Goal: Information Seeking & Learning: Learn about a topic

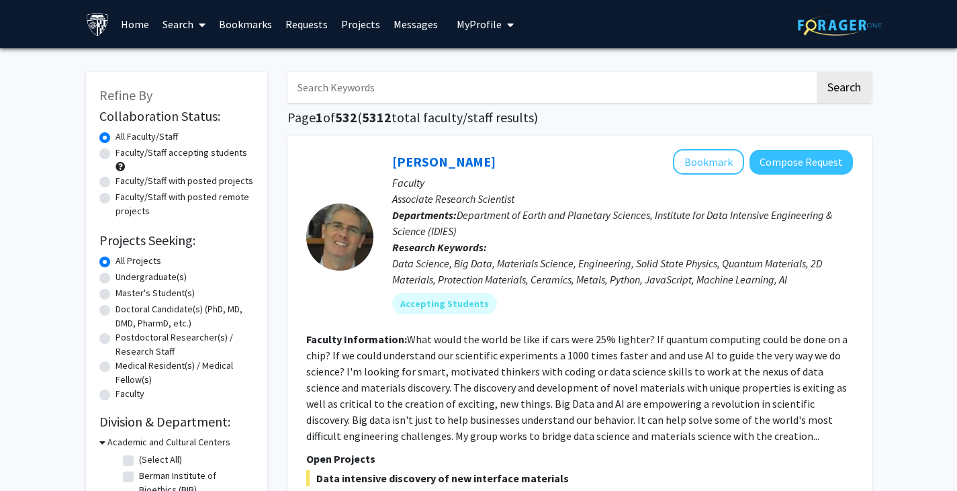
click at [244, 23] on link "Bookmarks" at bounding box center [245, 24] width 66 height 47
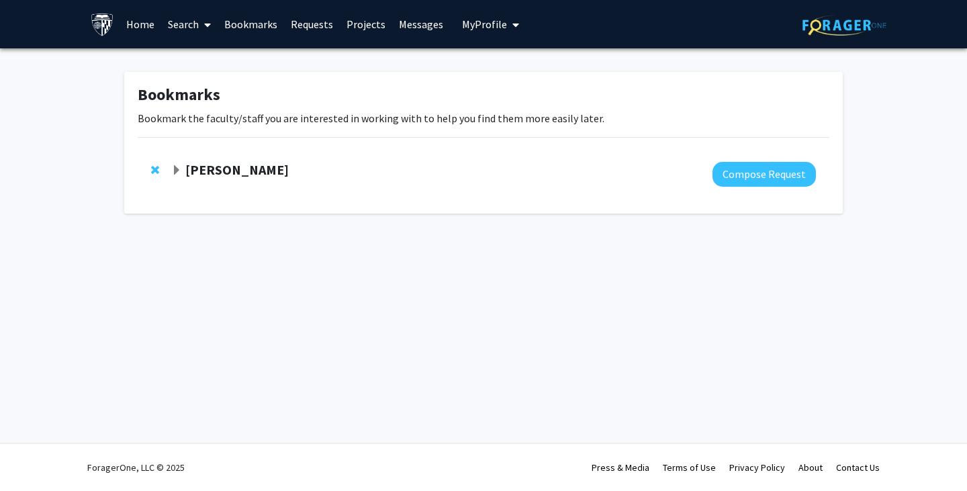
click at [177, 169] on span "Expand Kunal Parikh Bookmark" at bounding box center [176, 170] width 11 height 11
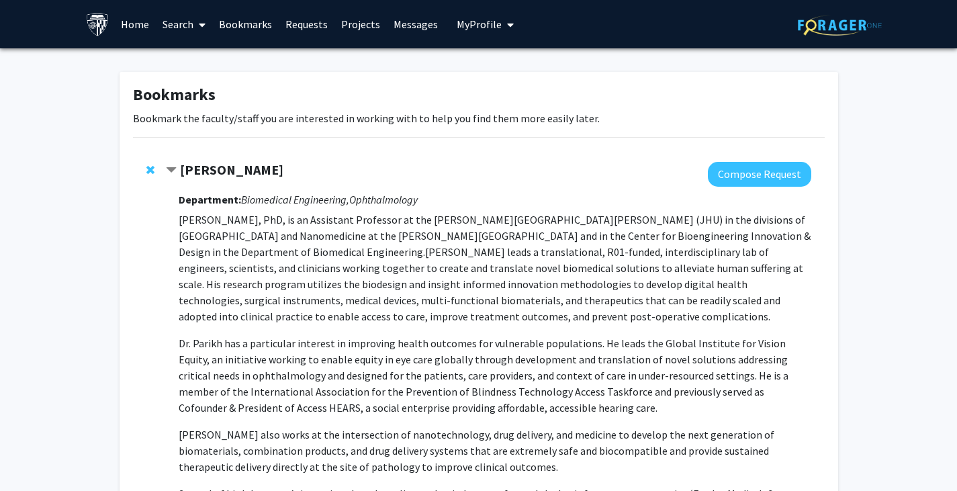
click at [225, 173] on strong "[PERSON_NAME]" at bounding box center [231, 169] width 103 height 17
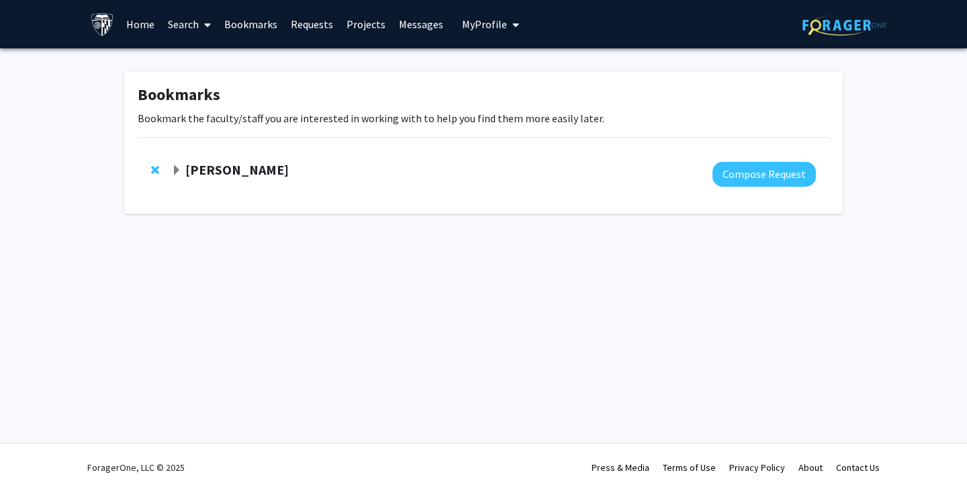
click at [410, 17] on link "Messages" at bounding box center [421, 24] width 58 height 47
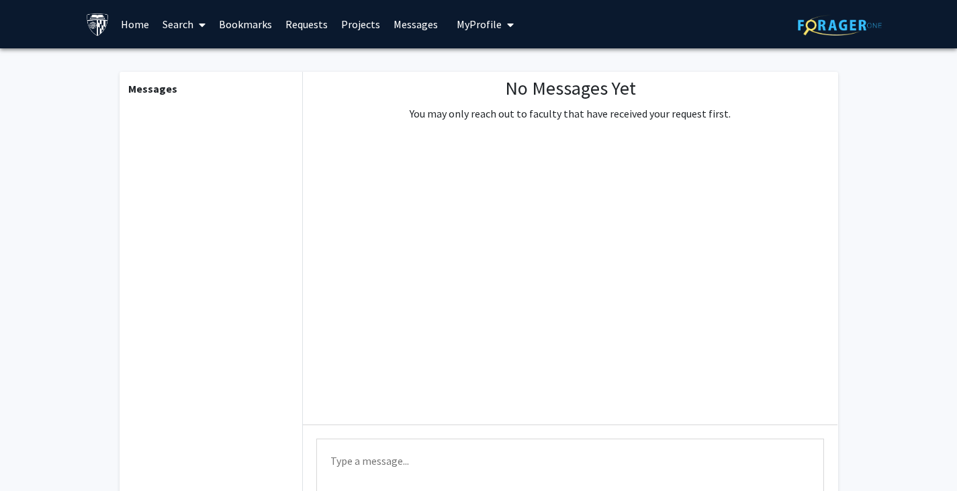
click at [304, 23] on link "Requests" at bounding box center [307, 24] width 56 height 47
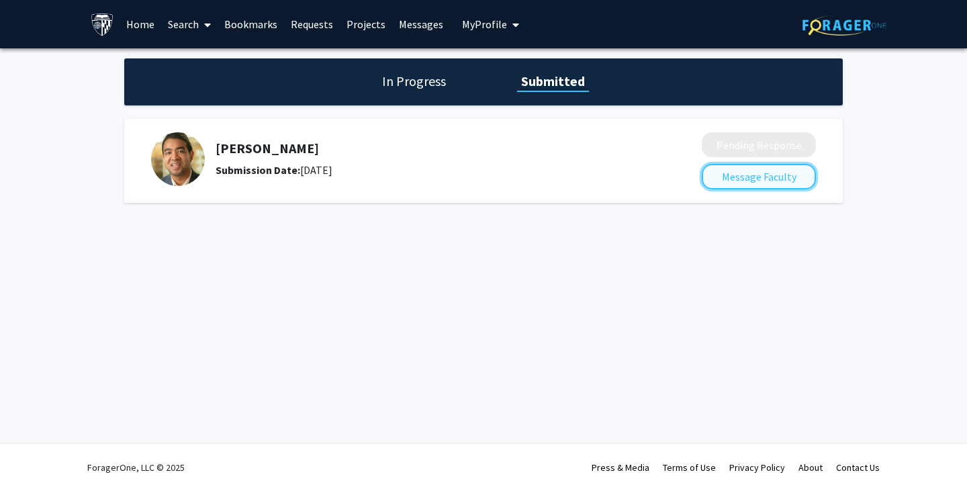
click at [773, 174] on button "Message Faculty" at bounding box center [759, 177] width 114 height 26
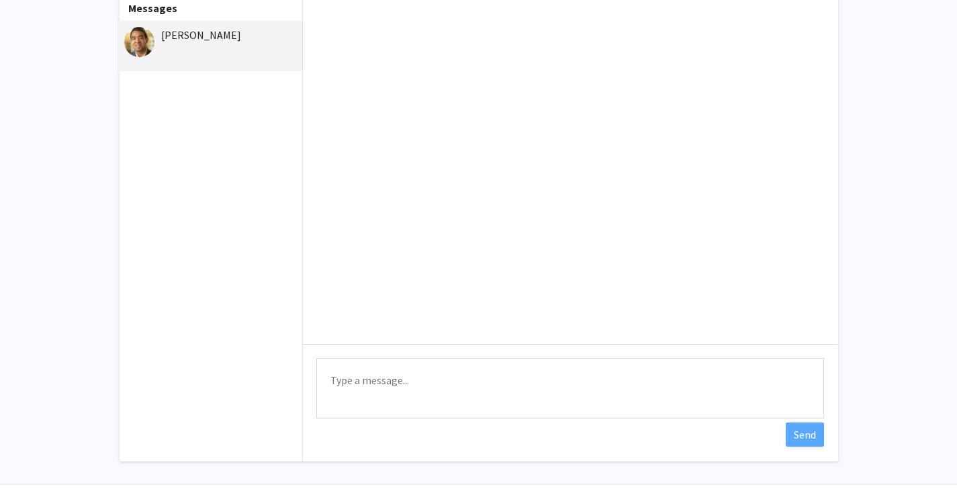
scroll to position [82, 0]
click at [408, 372] on textarea "Type a message" at bounding box center [570, 387] width 508 height 60
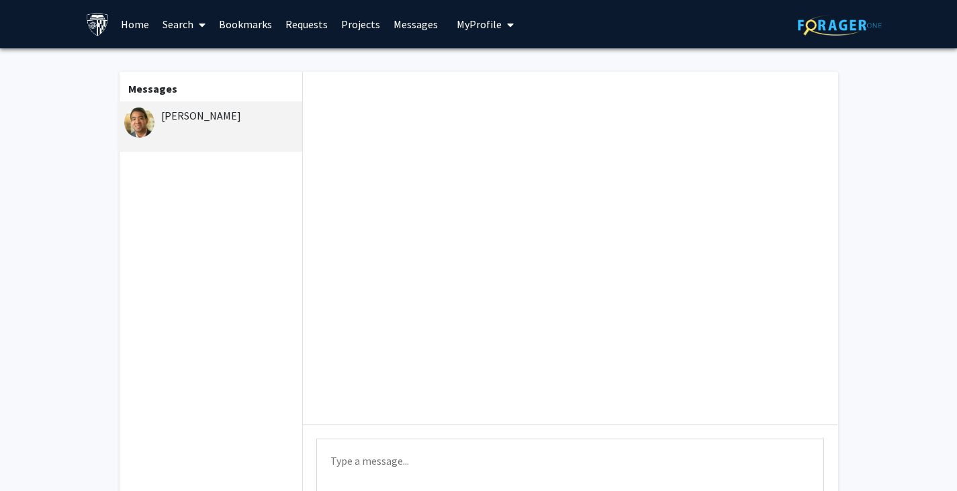
scroll to position [28, 0]
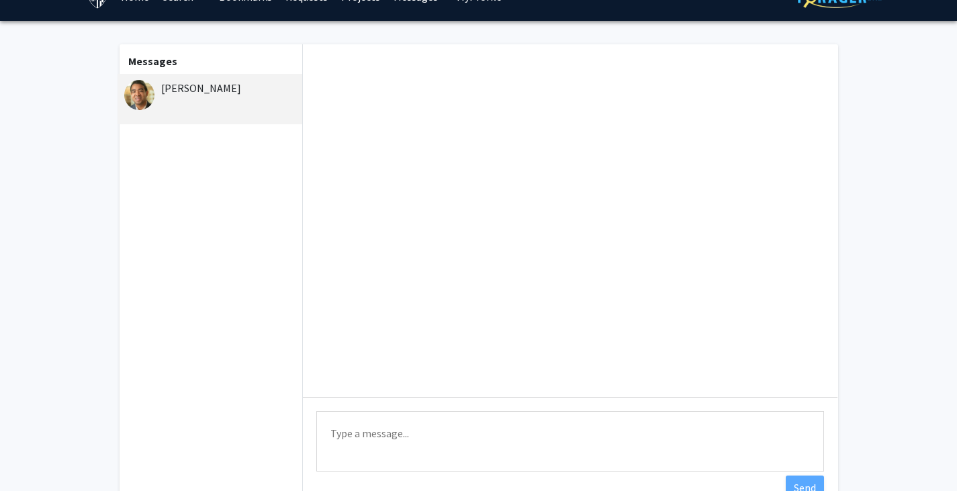
paste textarea "Dear Dr. Parikh, I hope this message finds you well. I recently shared my cover…"
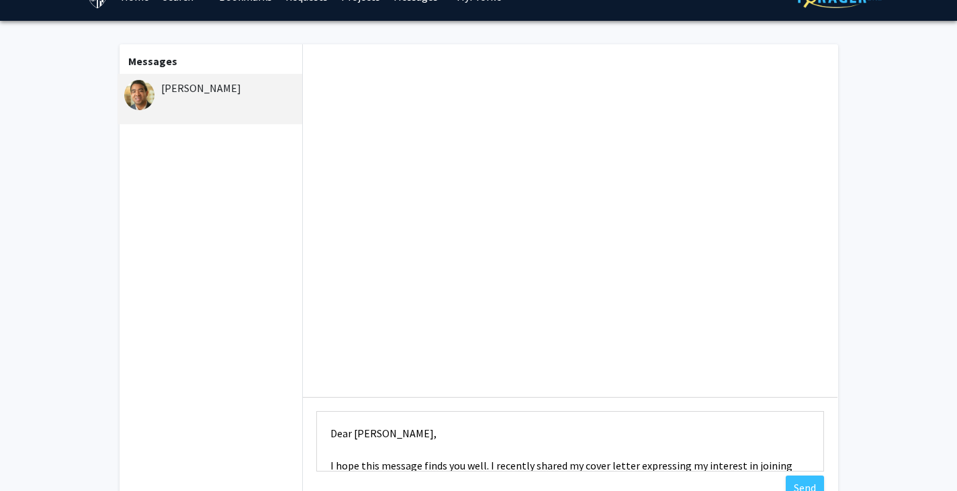
click at [332, 432] on textarea "Dear Dr. Parikh, I hope this message finds you well. I recently shared my cover…" at bounding box center [570, 441] width 508 height 60
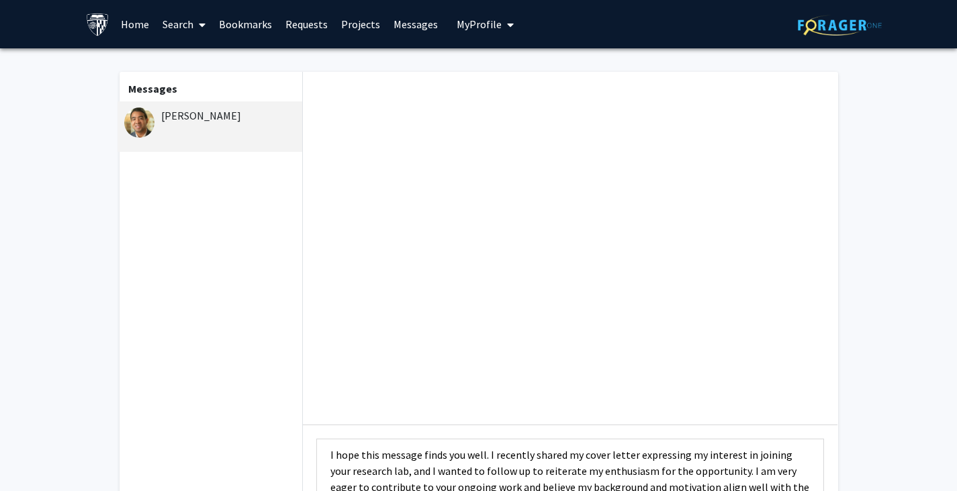
type textarea "Dear Dr. Parikh, I hope this message finds you well. I recently shared my cover…"
click at [306, 26] on link "Requests" at bounding box center [307, 24] width 56 height 47
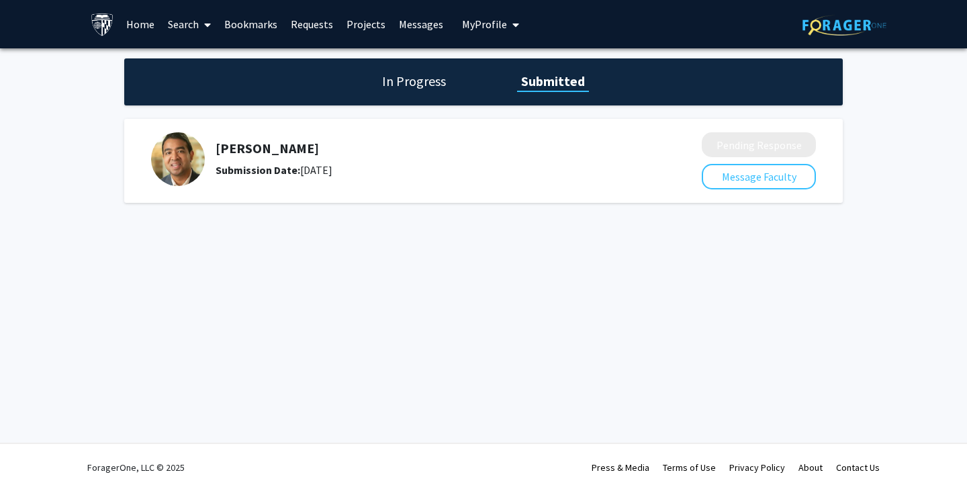
click at [398, 83] on h1 "In Progress" at bounding box center [414, 81] width 72 height 19
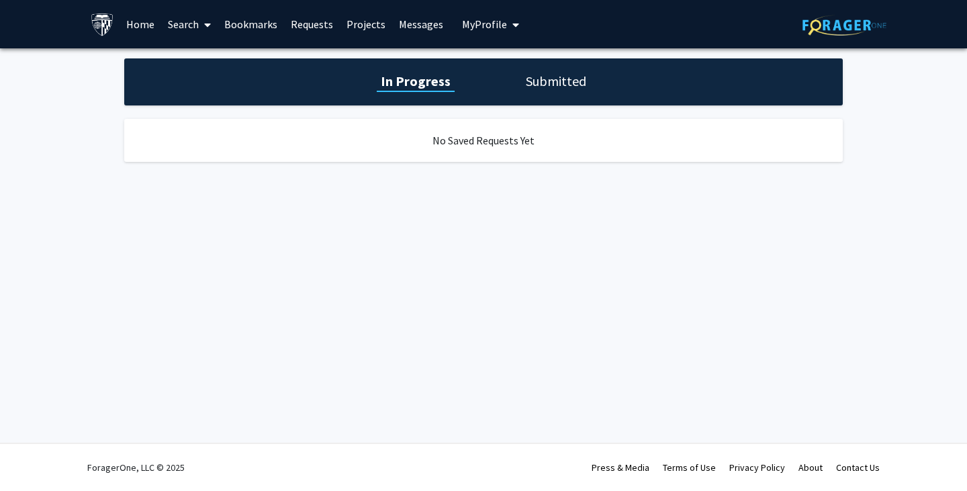
click at [366, 23] on link "Projects" at bounding box center [366, 24] width 52 height 47
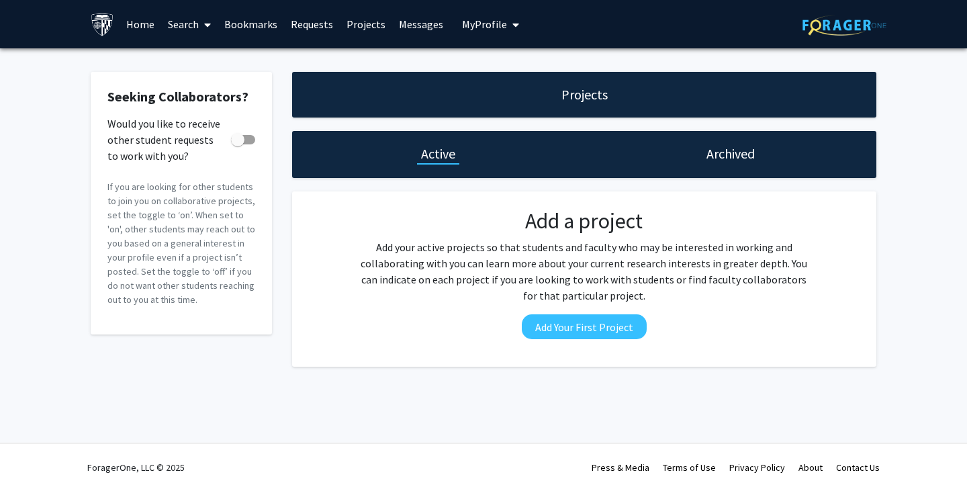
click at [323, 24] on link "Requests" at bounding box center [312, 24] width 56 height 47
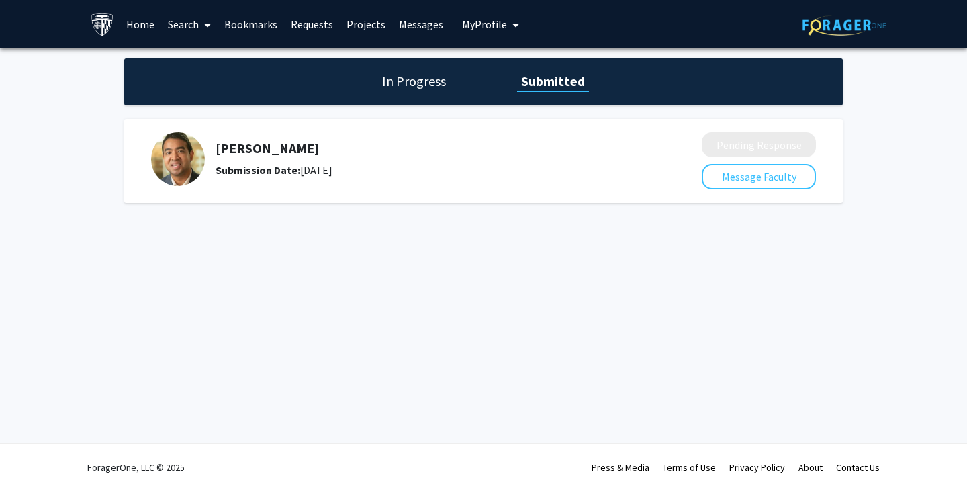
click at [251, 23] on link "Bookmarks" at bounding box center [251, 24] width 66 height 47
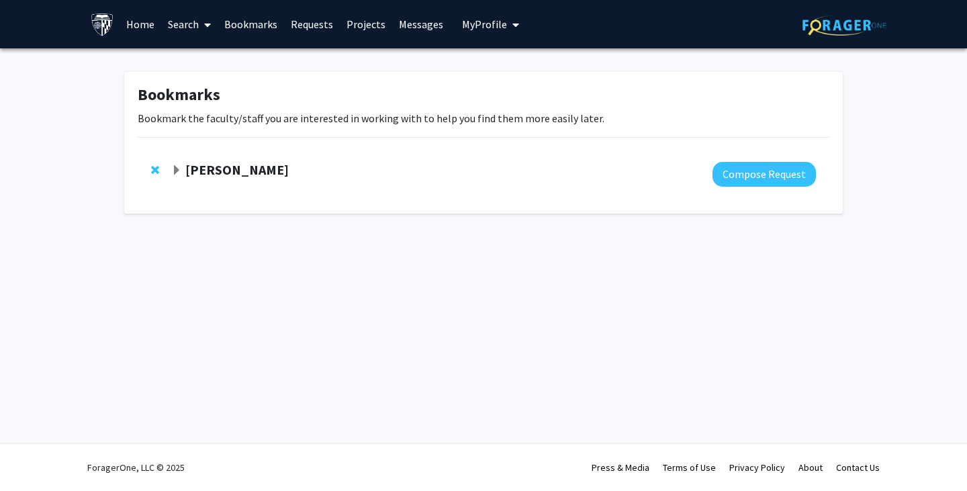
click at [208, 26] on icon at bounding box center [207, 24] width 7 height 11
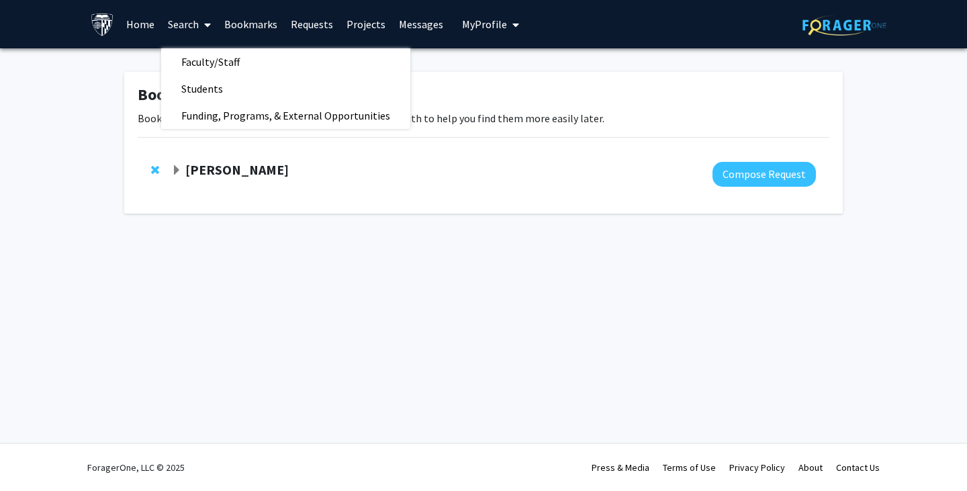
click at [205, 241] on div "Bookmarks Bookmark the faculty/staff you are interested in working with to help…" at bounding box center [483, 145] width 967 height 195
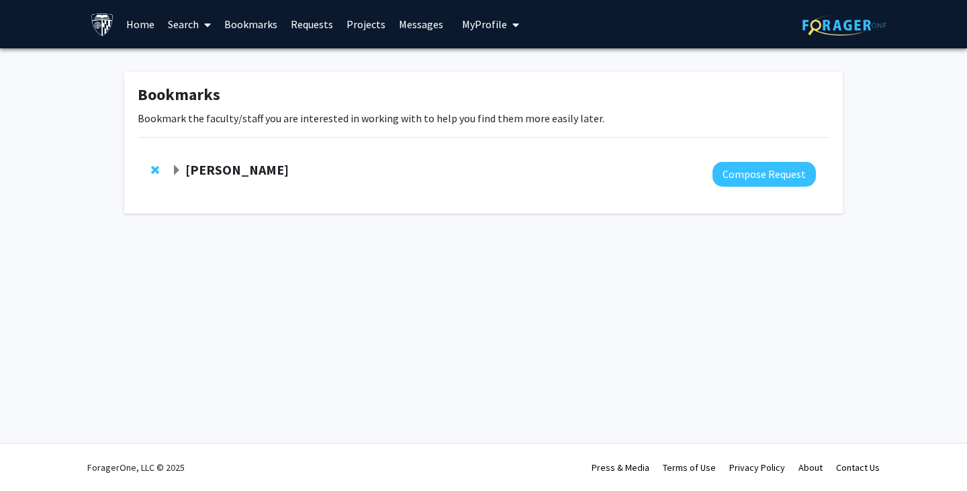
click at [414, 27] on link "Messages" at bounding box center [421, 24] width 58 height 47
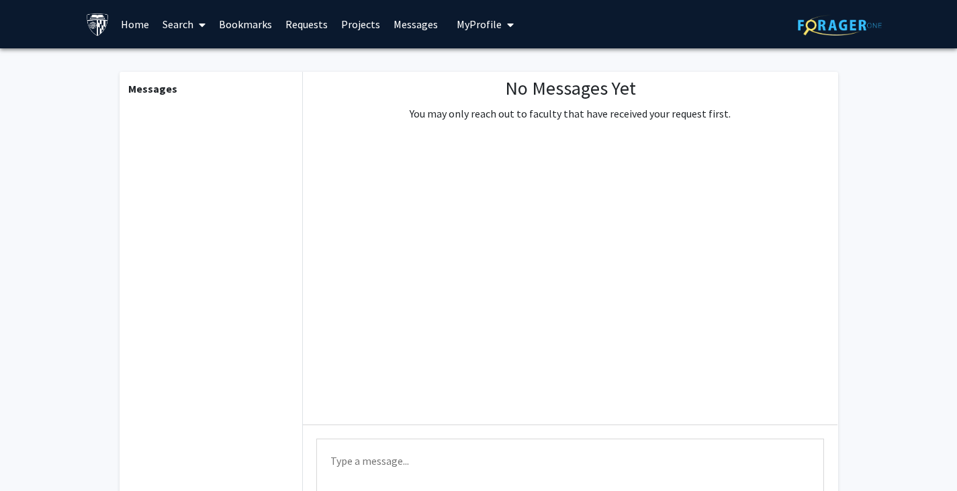
click at [310, 19] on link "Requests" at bounding box center [307, 24] width 56 height 47
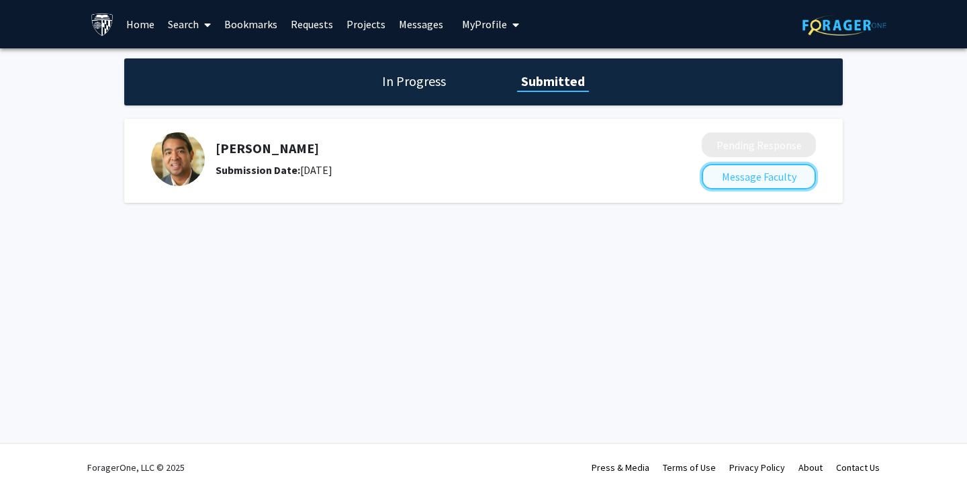
click at [717, 174] on button "Message Faculty" at bounding box center [759, 177] width 114 height 26
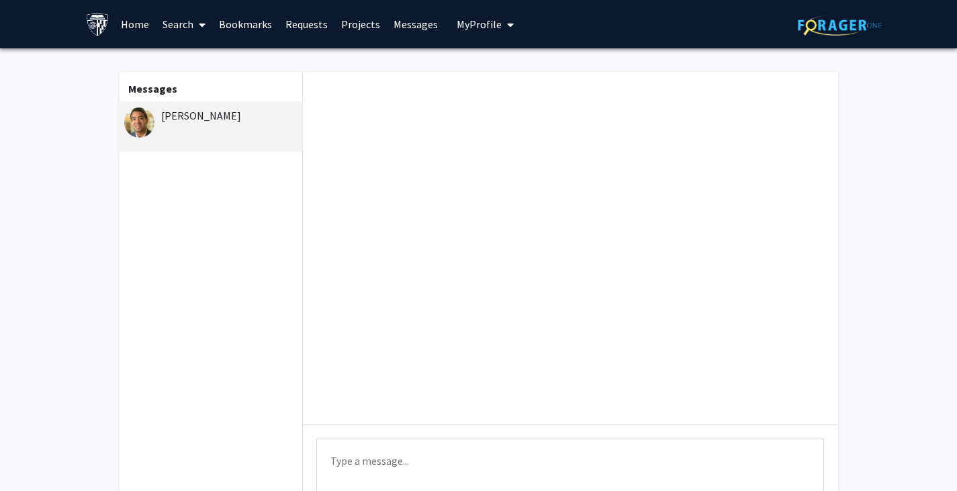
scroll to position [122, 0]
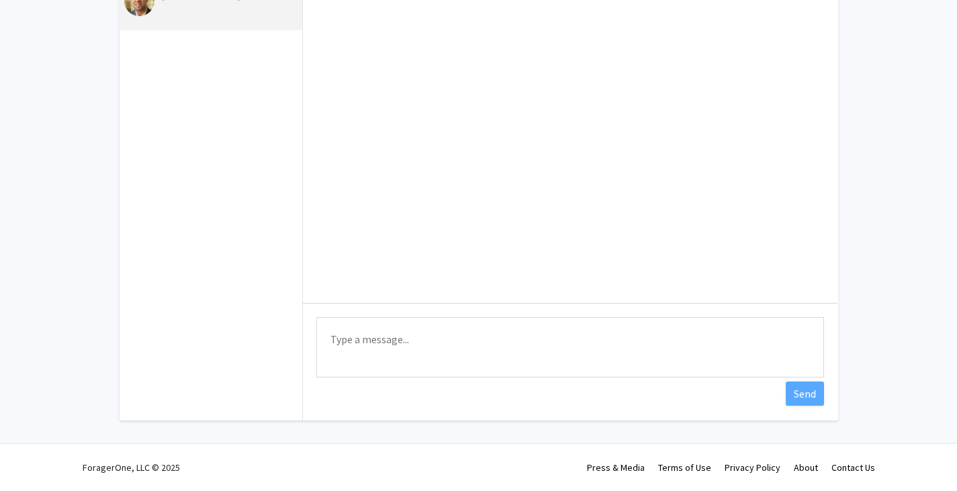
click at [445, 337] on textarea "Type a message" at bounding box center [570, 347] width 508 height 60
paste textarea "Dear Dr. Parikh, I hope this message finds you well. I recently shared my cover…"
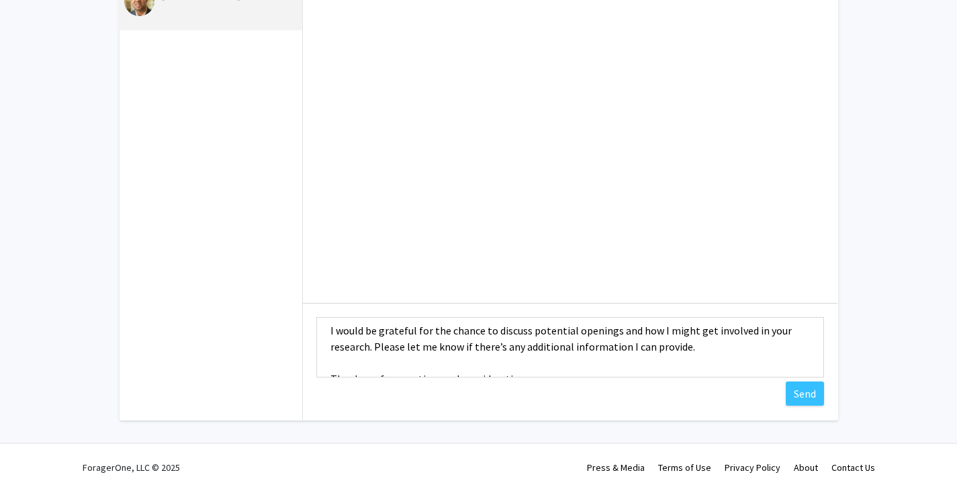
scroll to position [0, 0]
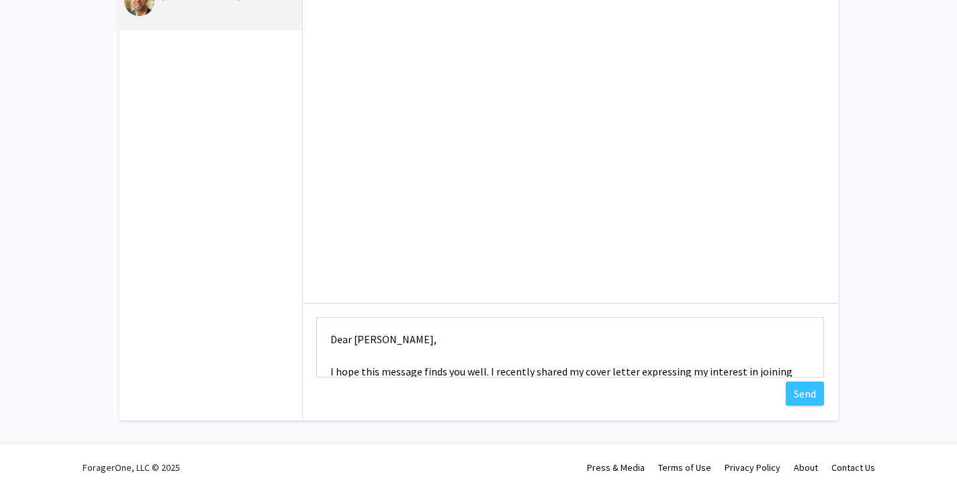
type textarea "Dear Dr. Parikh, I hope this message finds you well. I recently shared my cover…"
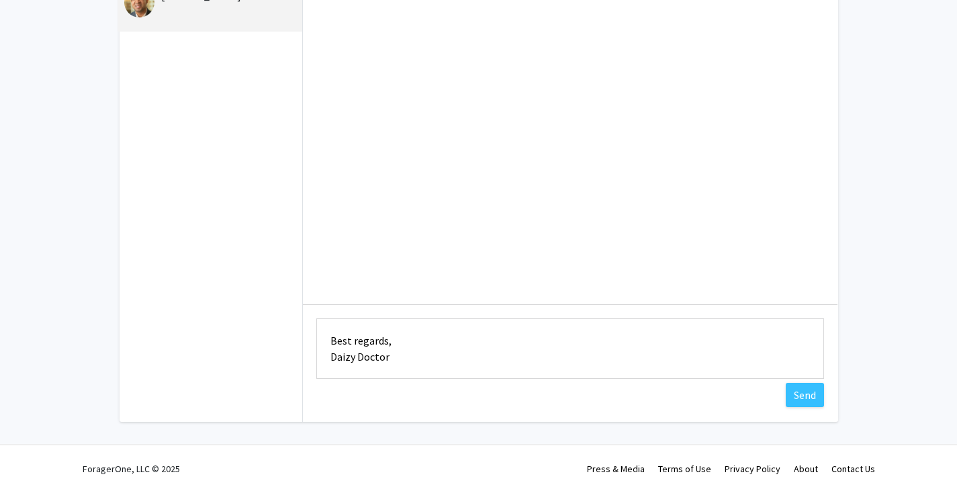
drag, startPoint x: 330, startPoint y: 337, endPoint x: 436, endPoint y: 447, distance: 152.0
click at [436, 447] on div "Skip navigation Home Search Bookmarks Requests Projects Messages My Profile DAI…" at bounding box center [478, 186] width 957 height 612
paste textarea "Dear Dr. Parikh, I hope you are doing well. I wanted to follow up regarding my …"
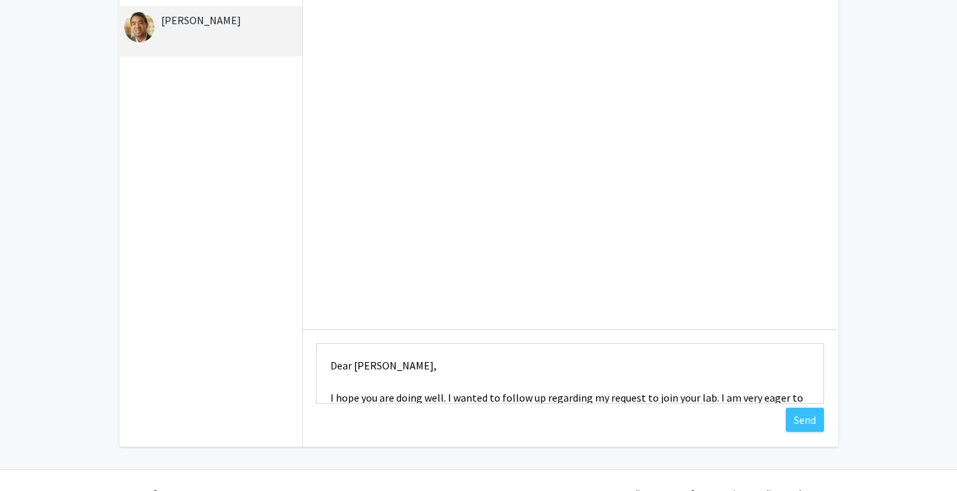
scroll to position [26, 0]
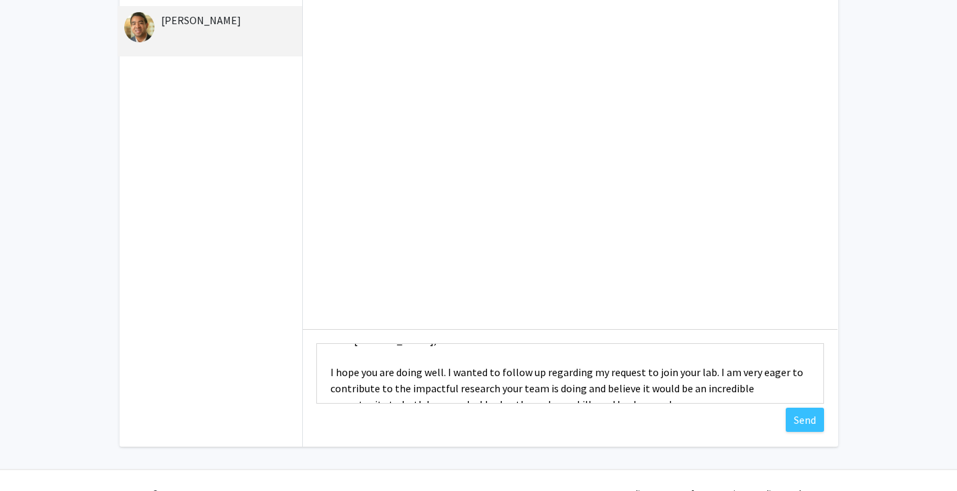
click at [692, 373] on textarea "Dear Dr. Parikh, I hope you are doing well. I wanted to follow up regarding my …" at bounding box center [570, 373] width 508 height 60
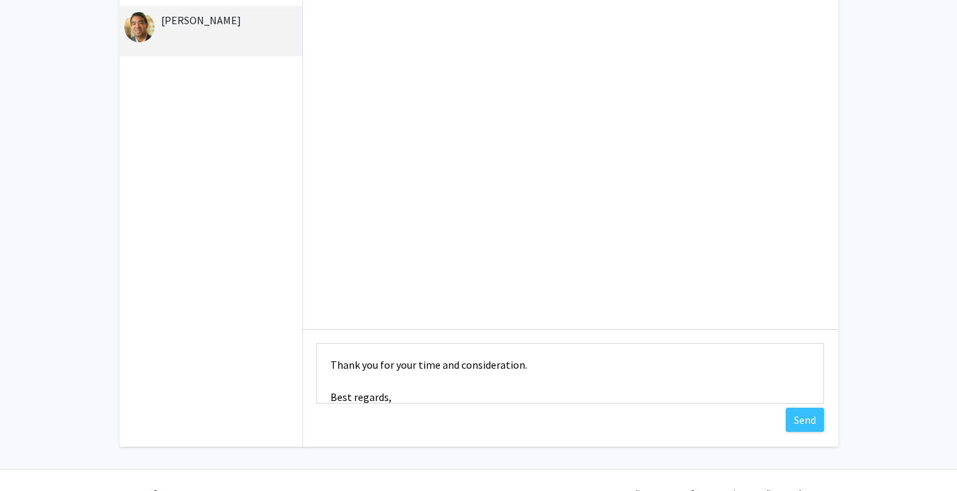
scroll to position [177, 0]
type textarea "Dear Dr. Parikh, I hope you are doing well. I wanted to follow up regarding my …"
click at [812, 418] on button "Send" at bounding box center [805, 420] width 38 height 24
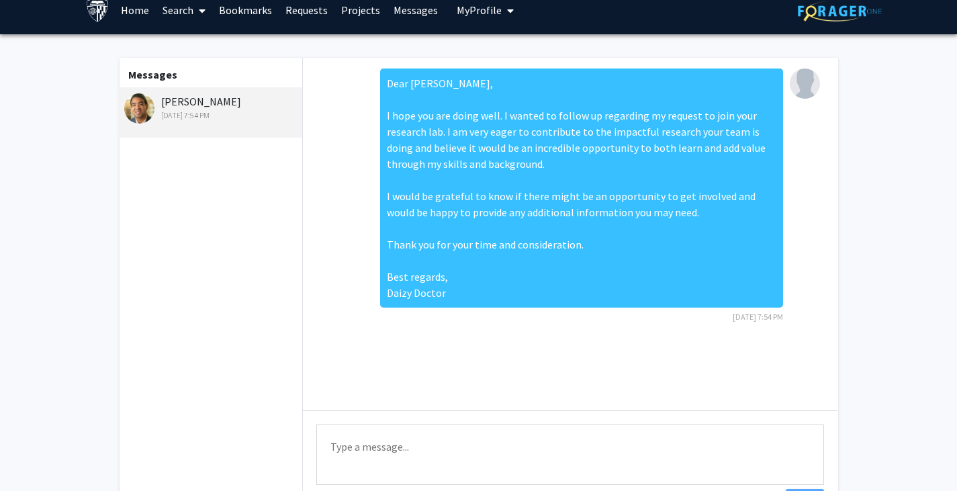
scroll to position [0, 0]
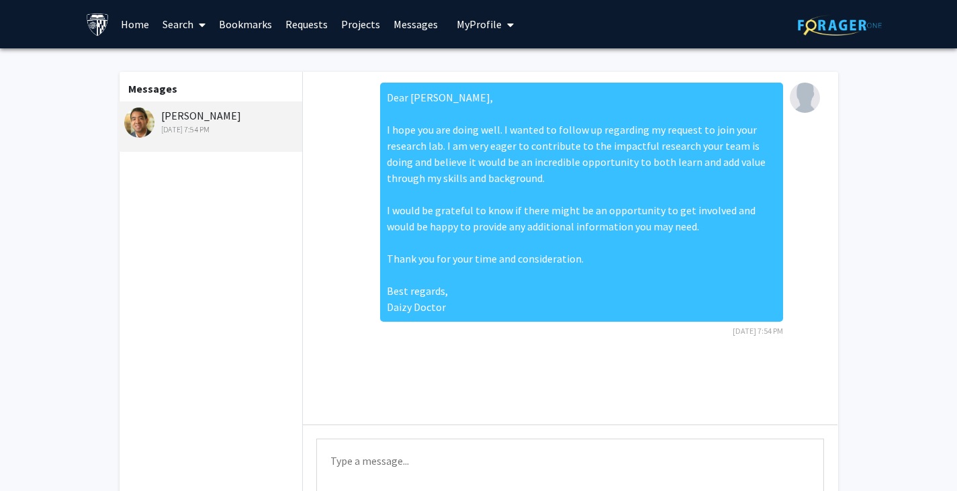
click at [682, 271] on div "Dear Dr. Parikh, I hope you are doing well. I wanted to follow up regarding my …" at bounding box center [581, 202] width 403 height 239
drag, startPoint x: 643, startPoint y: 173, endPoint x: 524, endPoint y: 236, distance: 134.9
click at [524, 236] on div "Dear Dr. Parikh, I hope you are doing well. I wanted to follow up regarding my …" at bounding box center [581, 202] width 403 height 239
click at [411, 19] on link "Messages" at bounding box center [416, 24] width 58 height 47
click at [359, 21] on link "Projects" at bounding box center [360, 24] width 52 height 47
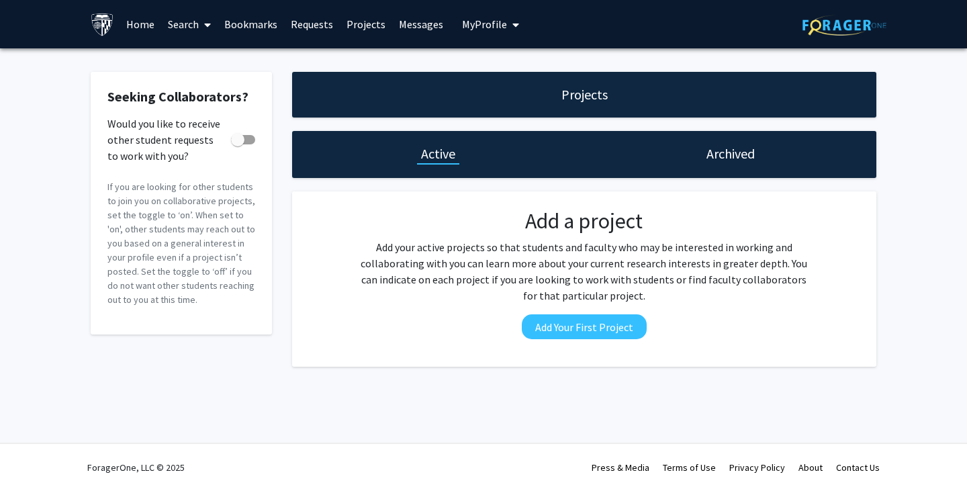
click at [416, 26] on link "Messages" at bounding box center [421, 24] width 58 height 47
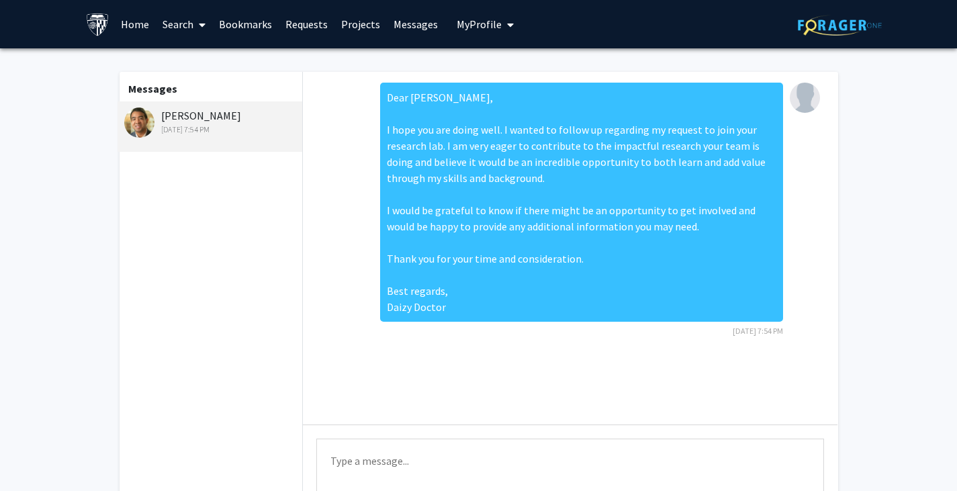
click at [306, 20] on link "Requests" at bounding box center [307, 24] width 56 height 47
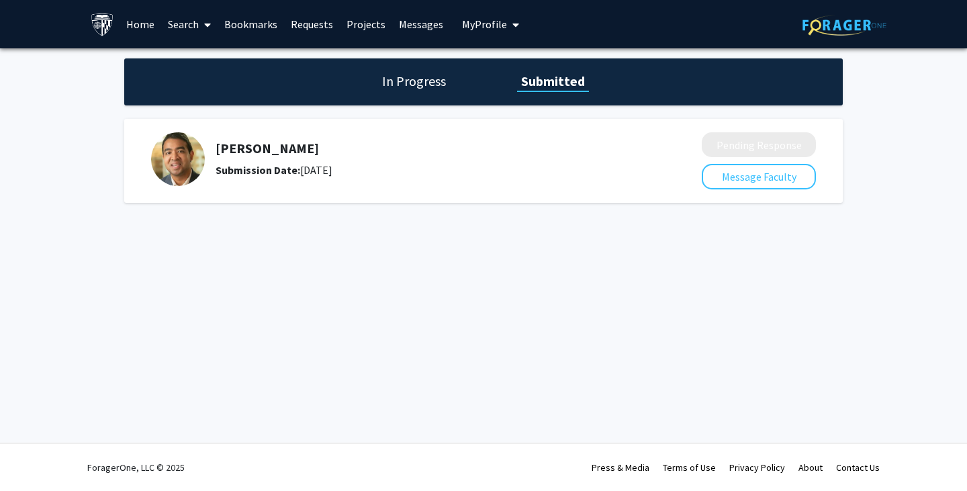
click at [173, 160] on img at bounding box center [178, 159] width 54 height 54
drag, startPoint x: 238, startPoint y: 176, endPoint x: 236, endPoint y: 145, distance: 31.0
click at [236, 145] on div "Kunal Parikh Submission Date: September 07, 2025" at bounding box center [423, 159] width 415 height 38
click at [236, 145] on h5 "[PERSON_NAME]" at bounding box center [423, 148] width 415 height 16
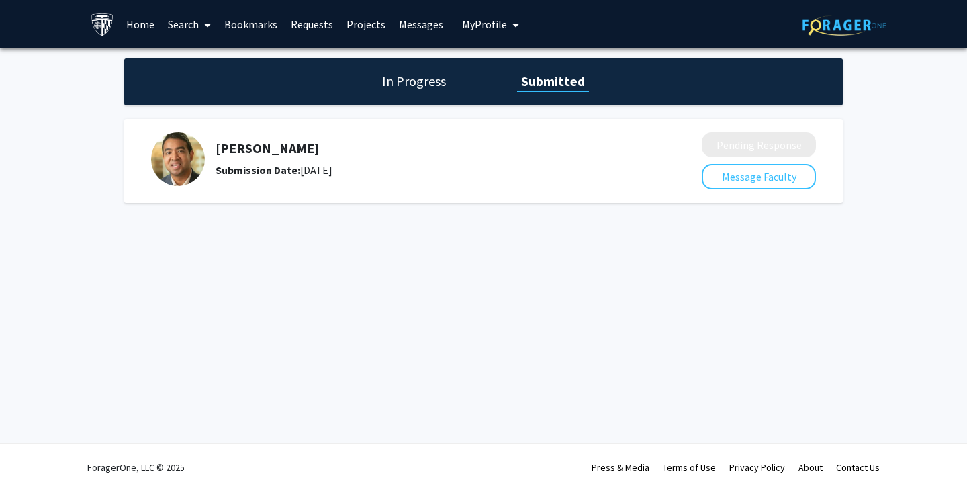
click at [367, 127] on div "Kunal Parikh Submission Date: September 07, 2025 Pending Response Message Facul…" at bounding box center [483, 161] width 719 height 84
click at [413, 26] on link "Messages" at bounding box center [421, 24] width 58 height 47
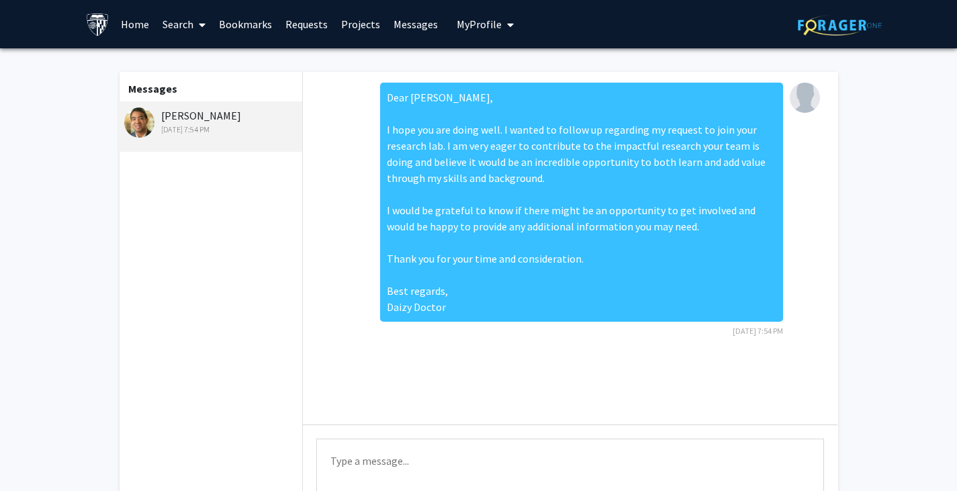
click at [322, 206] on div "Dear Dr. Parikh, I hope you are doing well. I wanted to follow up regarding my …" at bounding box center [570, 214] width 513 height 263
click at [186, 23] on link "Search" at bounding box center [184, 24] width 56 height 47
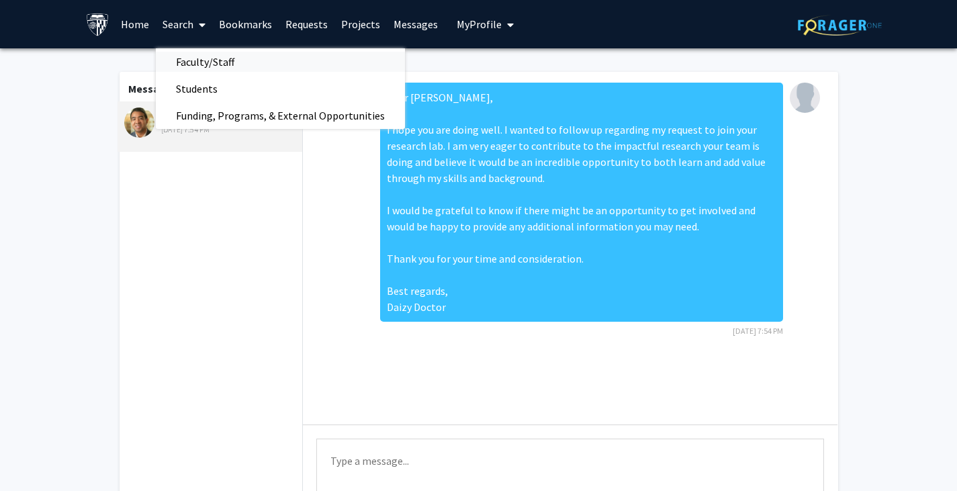
click at [229, 64] on span "Faculty/Staff" at bounding box center [205, 61] width 99 height 27
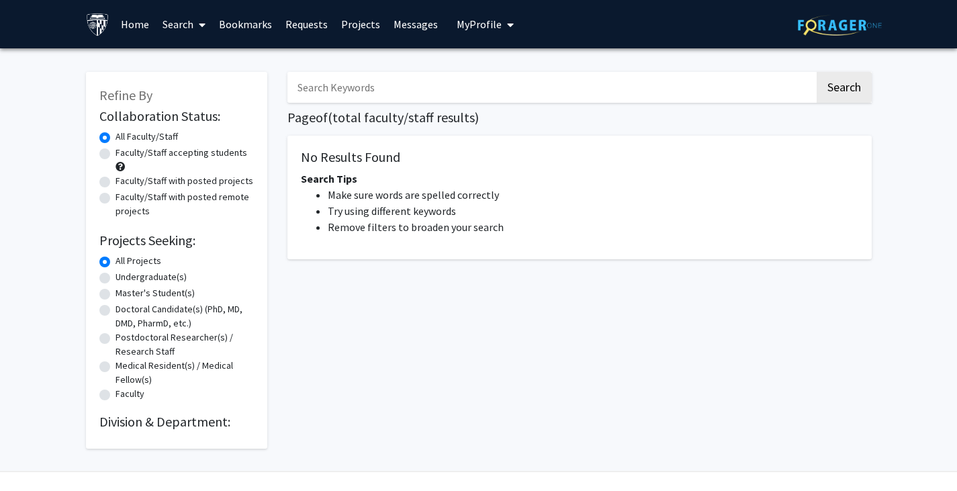
click at [204, 24] on icon at bounding box center [202, 24] width 7 height 11
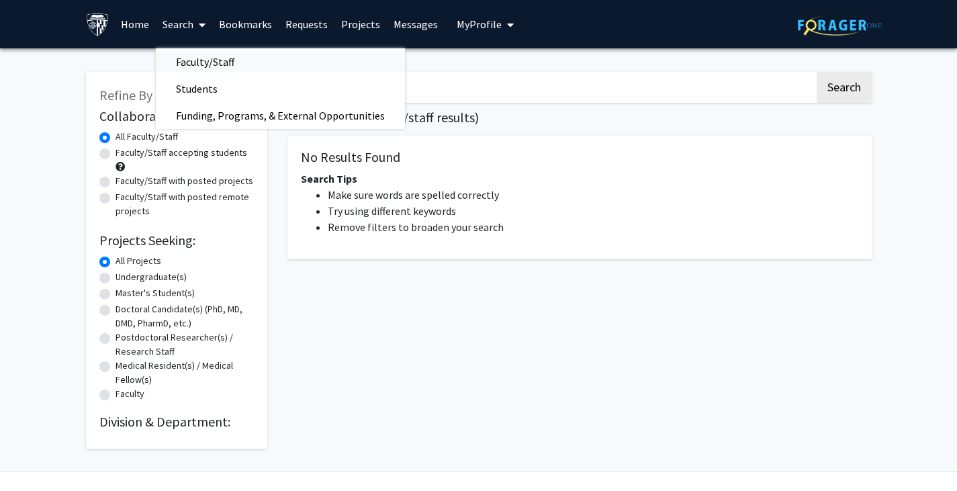
click at [201, 62] on span "Faculty/Staff" at bounding box center [205, 61] width 99 height 27
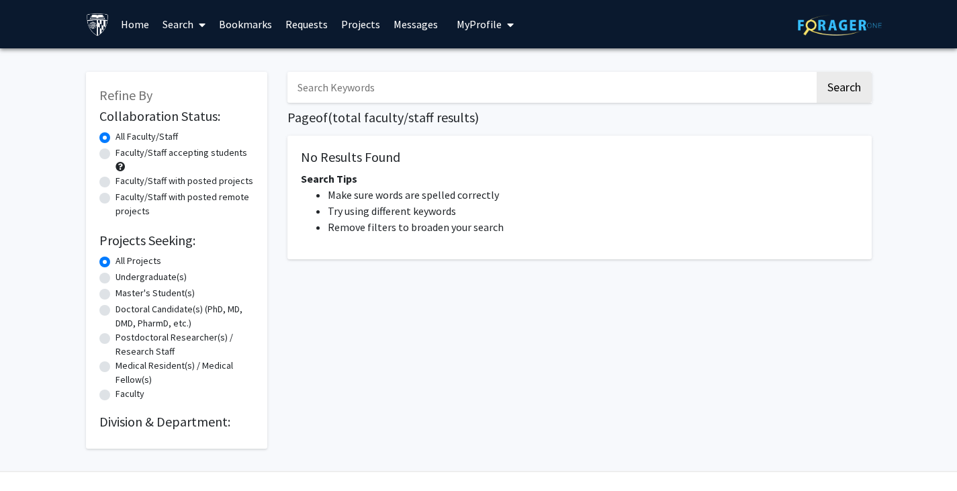
click at [116, 152] on label "Faculty/Staff accepting students" at bounding box center [182, 153] width 132 height 14
click at [116, 152] on input "Faculty/Staff accepting students" at bounding box center [120, 150] width 9 height 9
radio input "true"
click at [129, 30] on link "Home" at bounding box center [135, 24] width 42 height 47
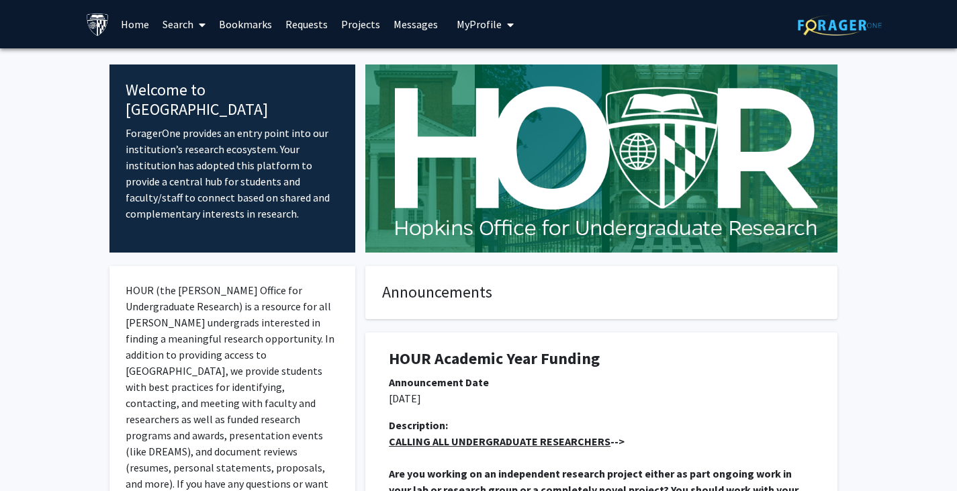
click at [188, 21] on link "Search" at bounding box center [184, 24] width 56 height 47
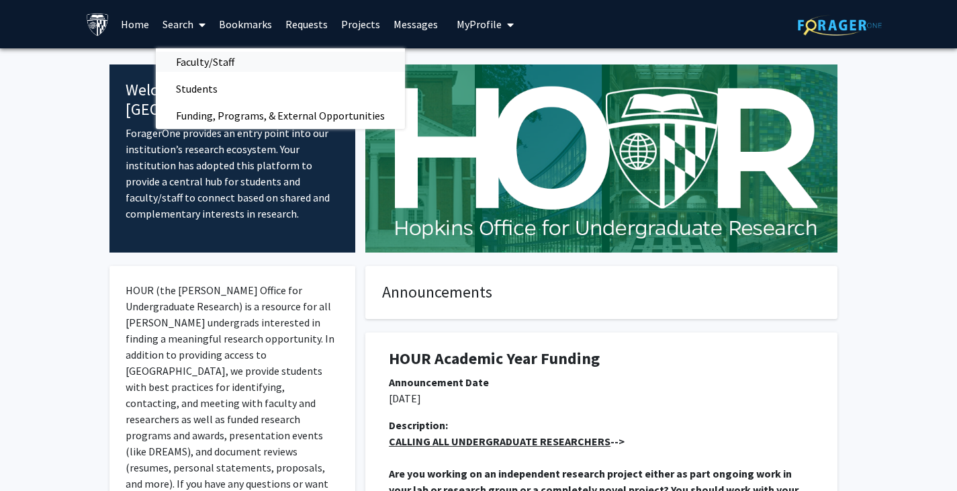
click at [201, 58] on span "Faculty/Staff" at bounding box center [205, 61] width 99 height 27
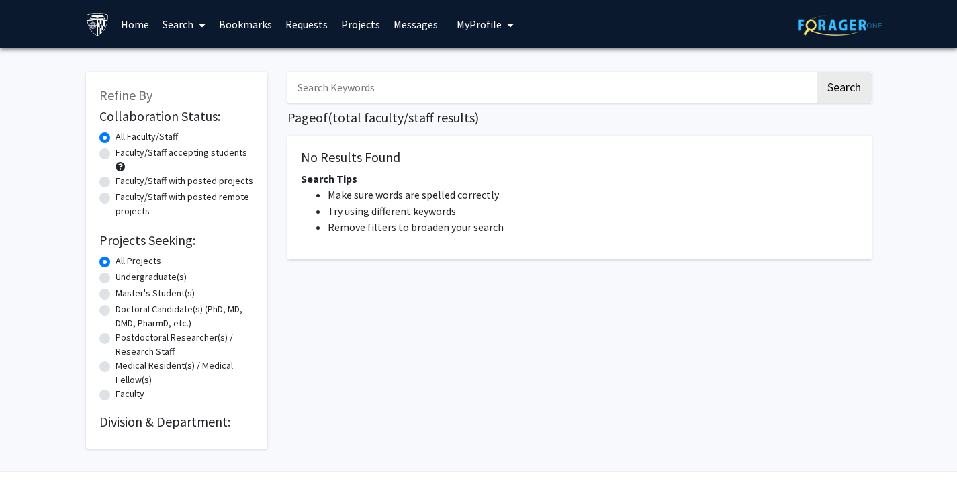
click at [385, 79] on input "Search Keywords" at bounding box center [550, 87] width 527 height 31
click at [116, 292] on label "Master's Student(s)" at bounding box center [155, 293] width 79 height 14
click at [116, 292] on input "Master's Student(s)" at bounding box center [120, 290] width 9 height 9
radio input "true"
click at [116, 292] on label "Master's Student(s)" at bounding box center [155, 293] width 79 height 14
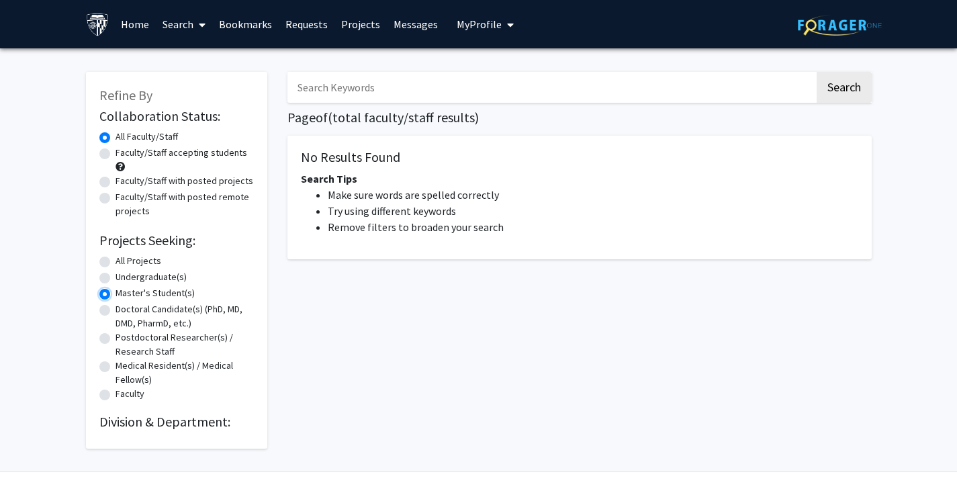
click at [116, 292] on input "Master's Student(s)" at bounding box center [120, 290] width 9 height 9
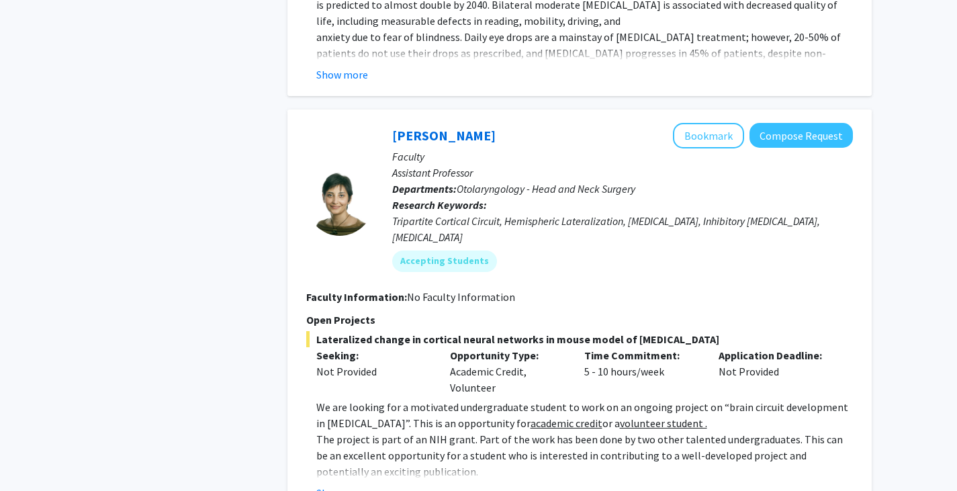
scroll to position [4372, 0]
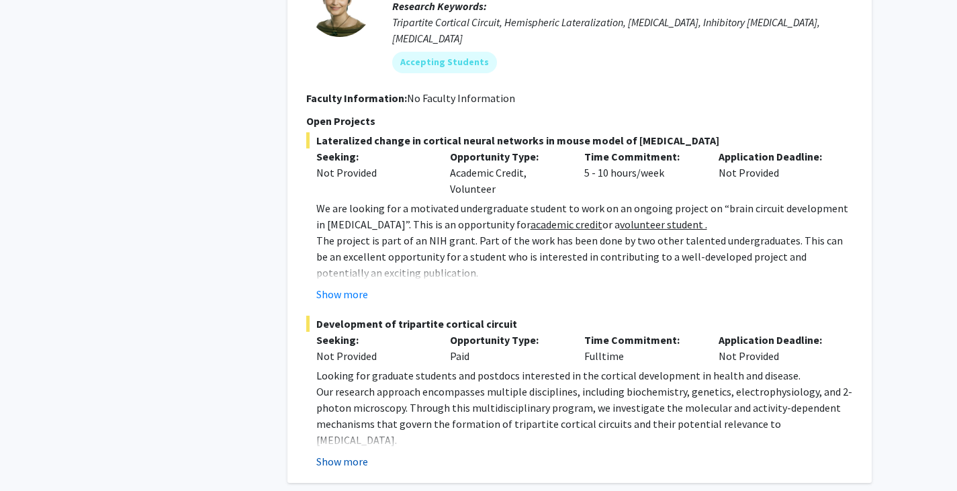
click at [343, 453] on button "Show more" at bounding box center [342, 461] width 52 height 16
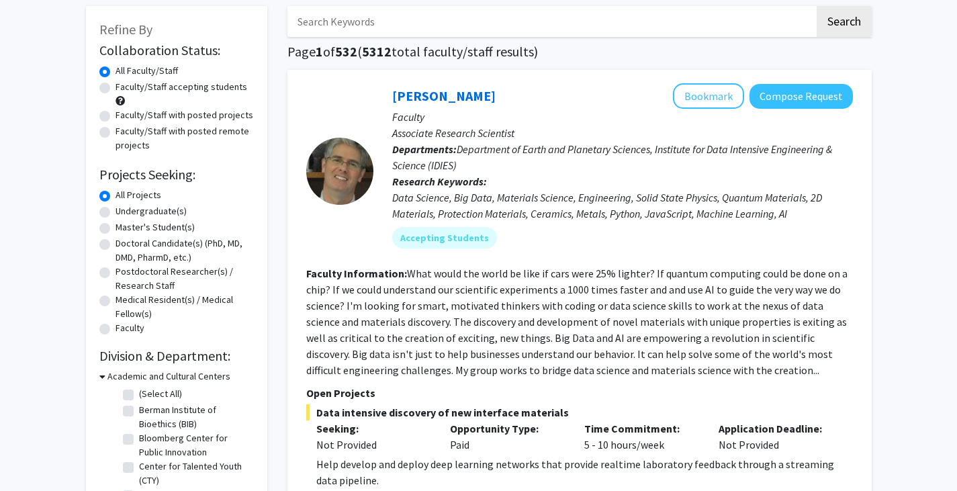
scroll to position [0, 0]
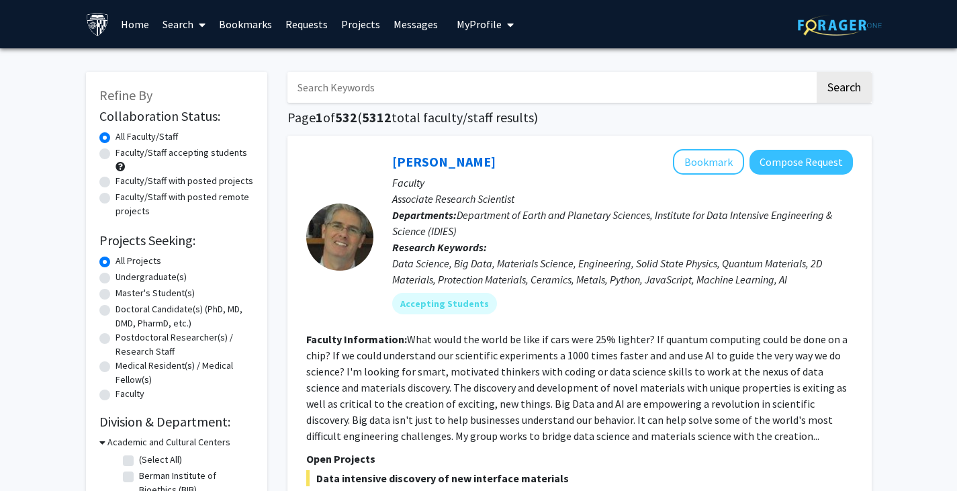
click at [377, 96] on input "Search Keywords" at bounding box center [550, 87] width 527 height 31
type input "medical device"
click at [817, 72] on button "Search" at bounding box center [844, 87] width 55 height 31
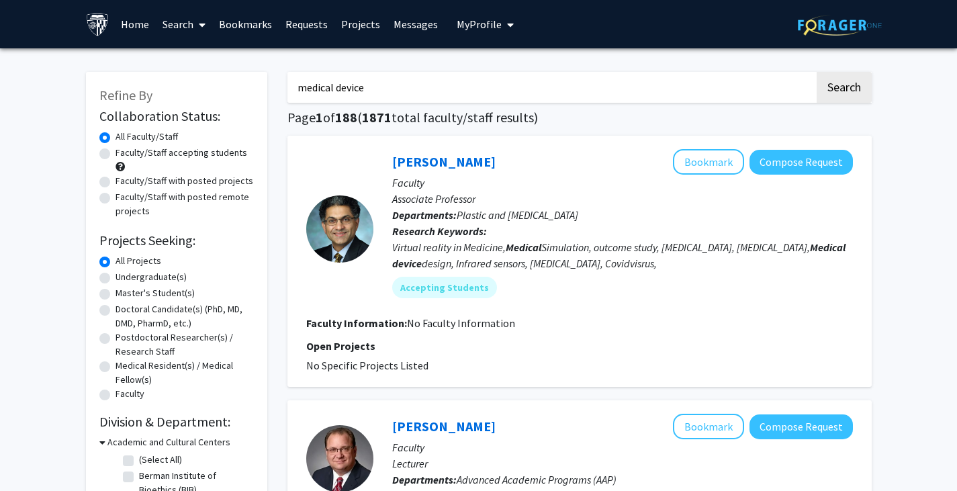
click at [665, 195] on p "Associate Professor" at bounding box center [622, 199] width 461 height 16
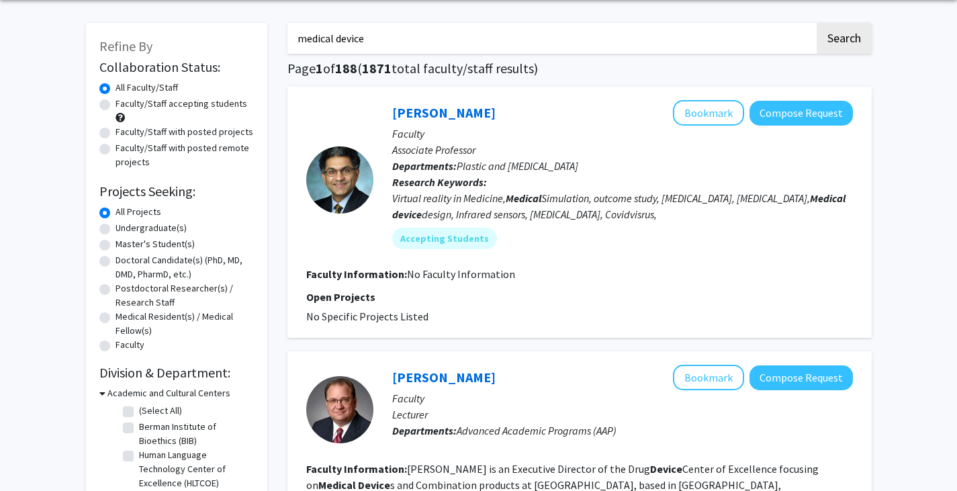
scroll to position [51, 0]
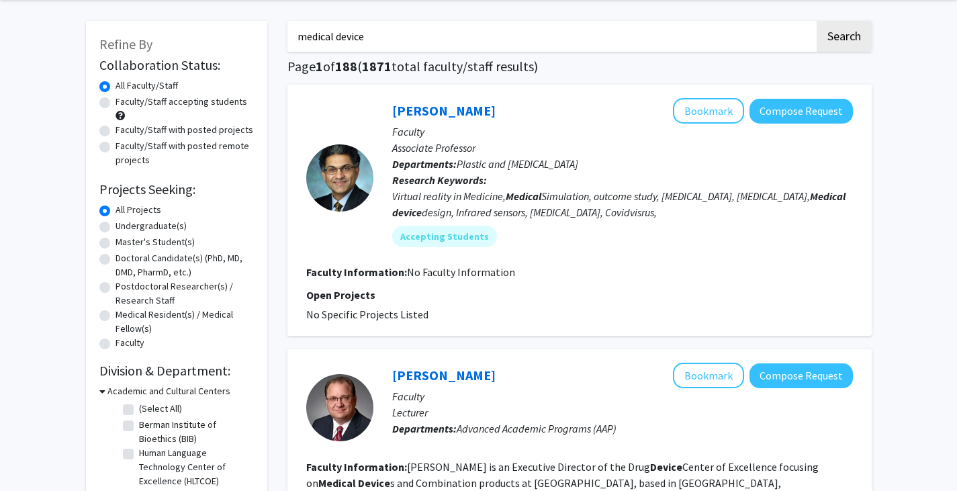
click at [333, 228] on div at bounding box center [339, 177] width 67 height 159
click at [340, 118] on div at bounding box center [339, 177] width 67 height 159
click at [788, 196] on div "Virtual reality in Medicine, Medical Simulation, outcome study, Breast cancer, …" at bounding box center [622, 204] width 461 height 32
click at [773, 262] on fg-search-faculty "Hooman Soltanian Bookmark Compose Request Faculty Associate Professor Departmen…" at bounding box center [579, 210] width 547 height 224
click at [497, 156] on p "Departments: Plastic and Reconstructive Surgery" at bounding box center [622, 164] width 461 height 16
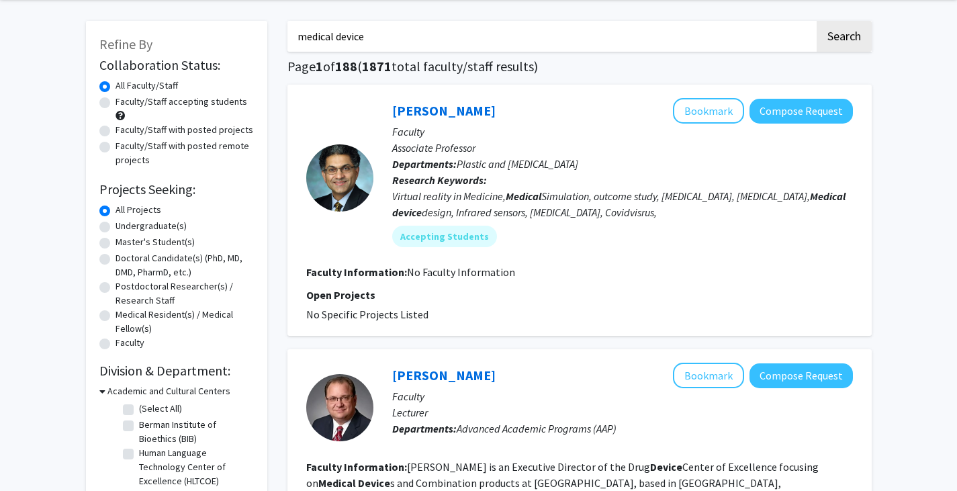
click at [494, 207] on div "Virtual reality in Medicine, Medical Simulation, outcome study, Breast cancer, …" at bounding box center [622, 204] width 461 height 32
click at [522, 312] on fg-project-list "No Specific Projects Listed" at bounding box center [579, 314] width 547 height 16
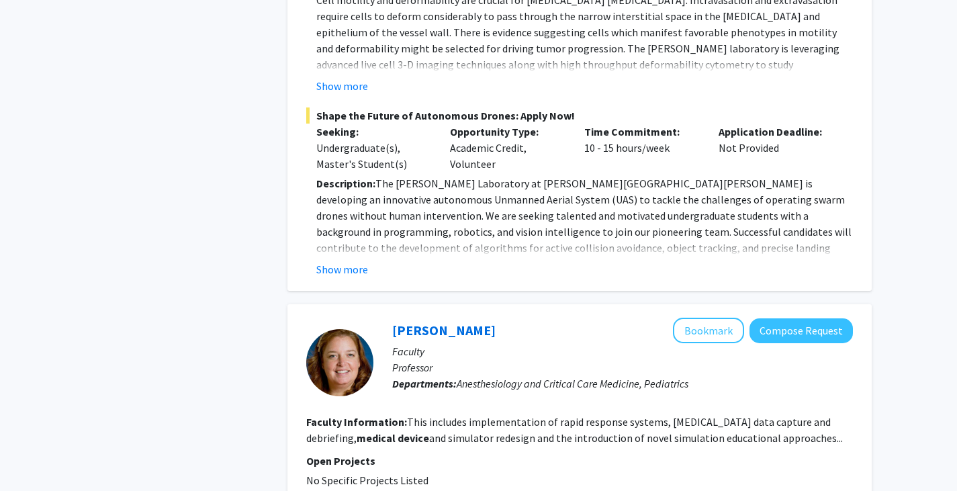
scroll to position [2399, 0]
click at [348, 261] on button "Show more" at bounding box center [342, 269] width 52 height 16
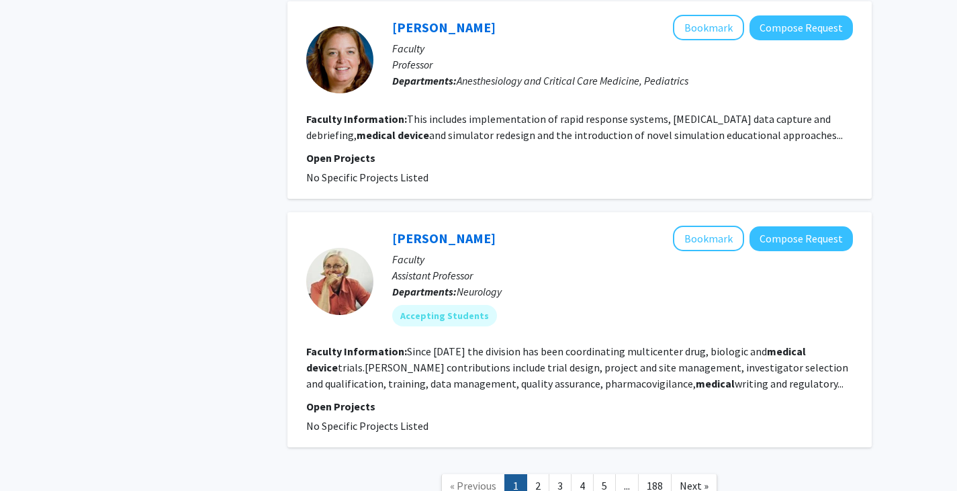
scroll to position [3128, 0]
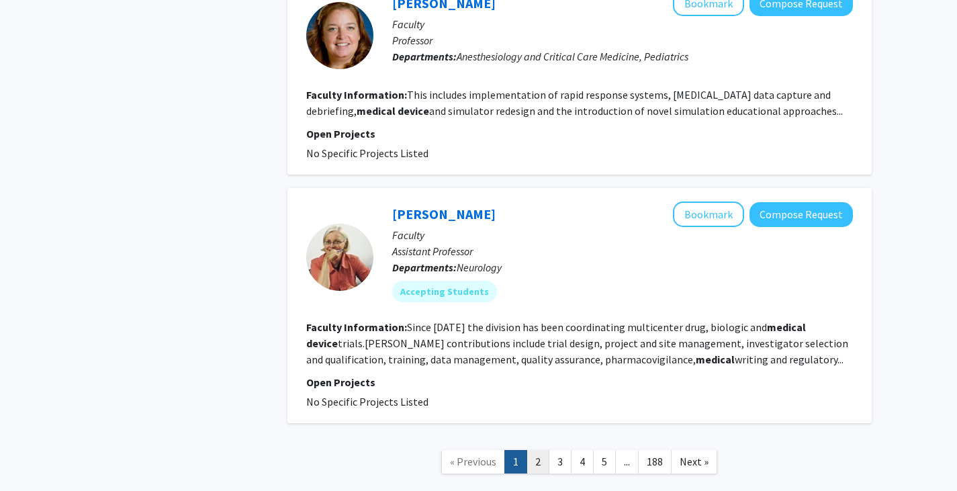
click at [533, 450] on link "2" at bounding box center [537, 462] width 23 height 24
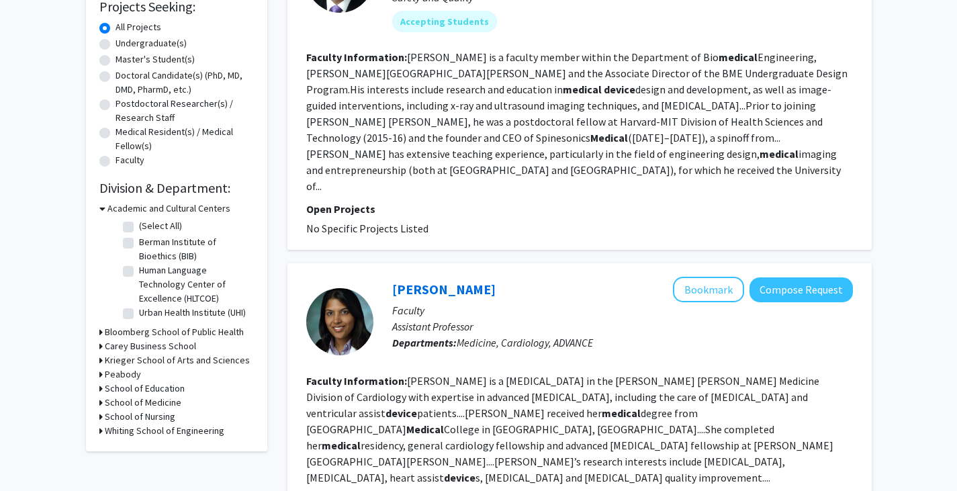
scroll to position [234, 0]
click at [703, 276] on button "Bookmark" at bounding box center [708, 289] width 71 height 26
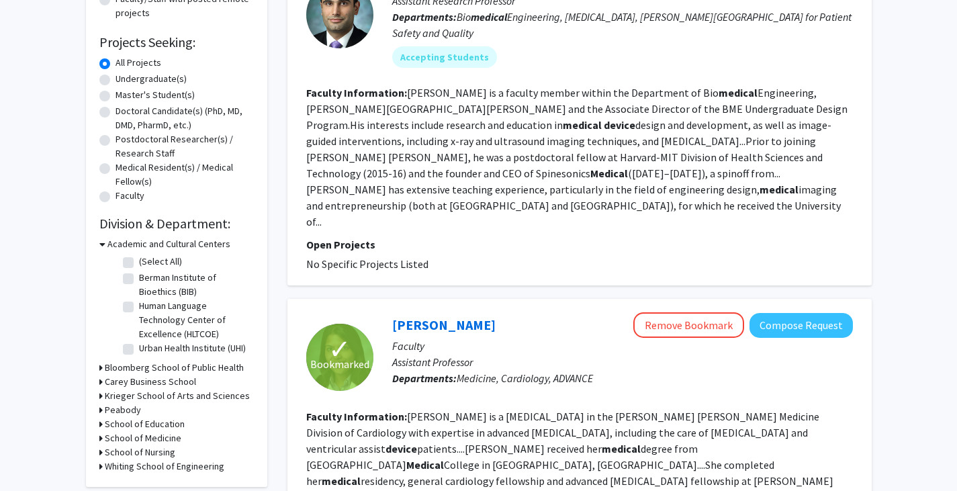
scroll to position [235, 0]
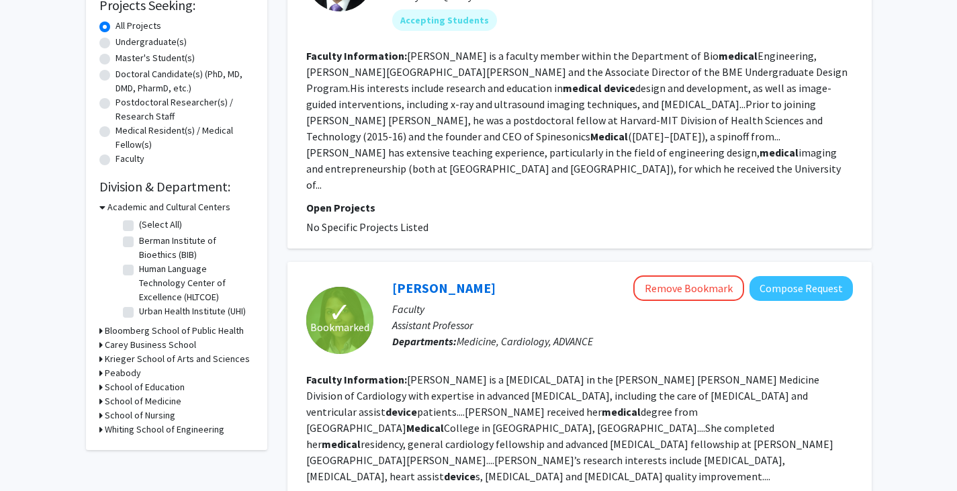
click at [99, 359] on icon at bounding box center [100, 359] width 3 height 14
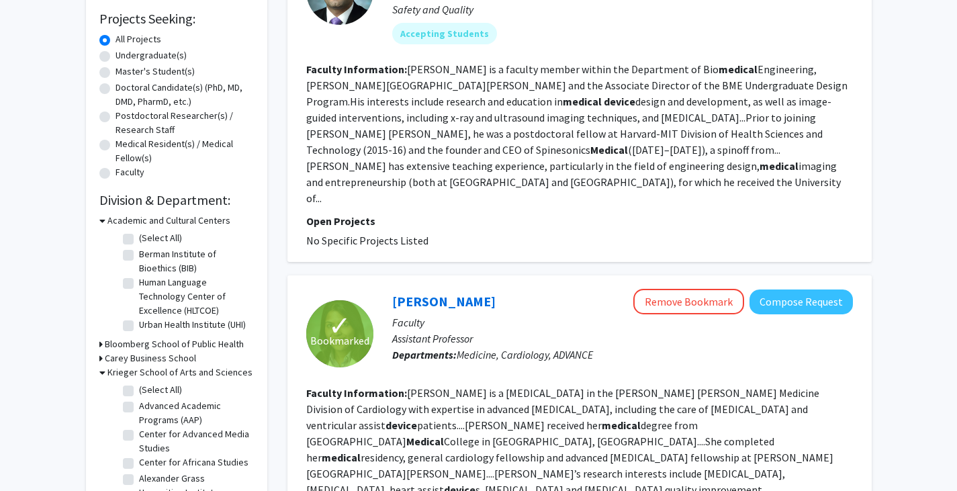
scroll to position [221, 0]
click at [101, 373] on icon at bounding box center [102, 373] width 6 height 14
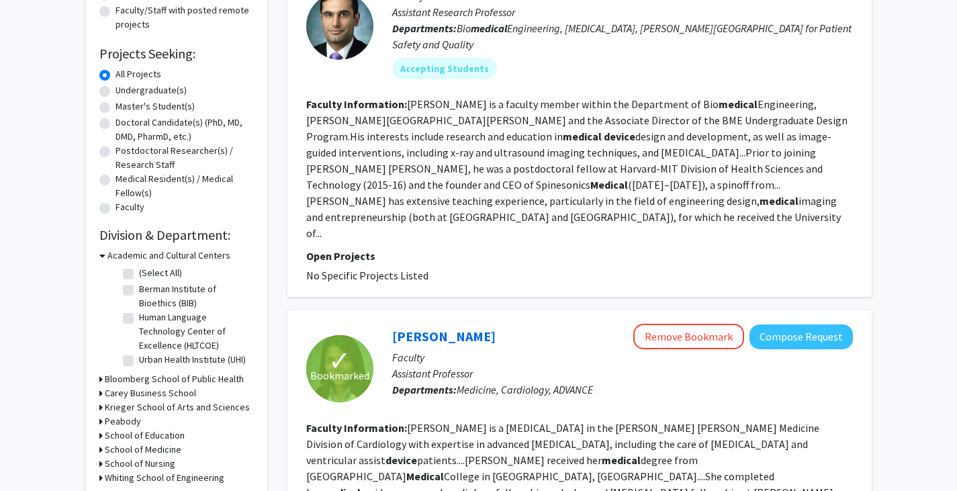
scroll to position [187, 0]
click at [116, 103] on label "Master's Student(s)" at bounding box center [155, 106] width 79 height 14
click at [116, 103] on input "Master's Student(s)" at bounding box center [120, 103] width 9 height 9
radio input "true"
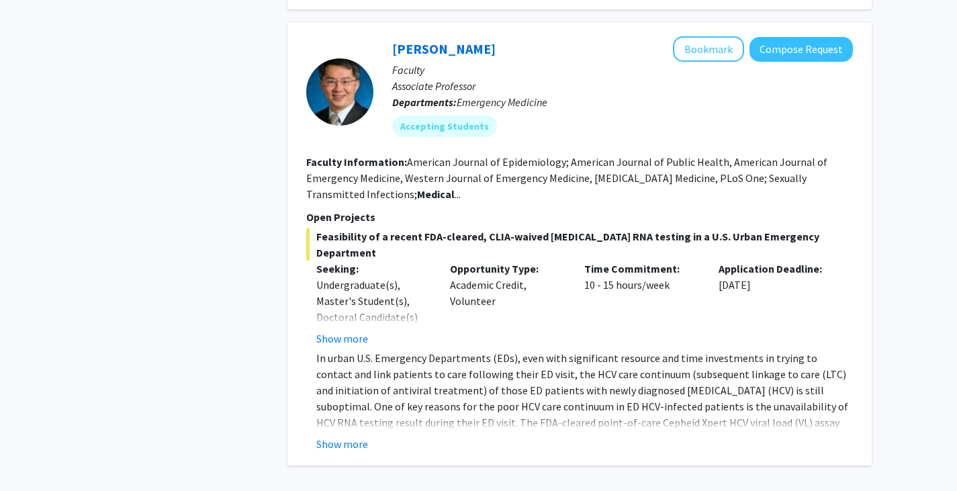
scroll to position [4118, 0]
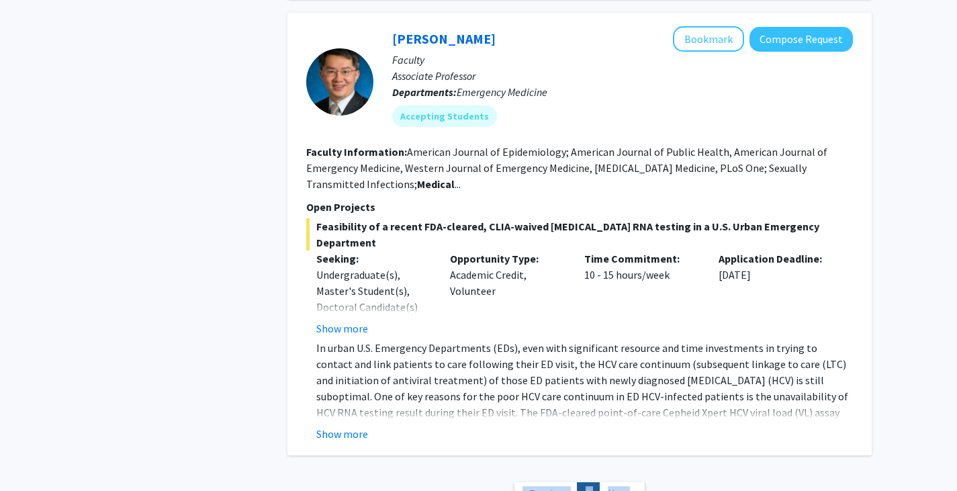
drag, startPoint x: 627, startPoint y: 386, endPoint x: 510, endPoint y: 339, distance: 125.9
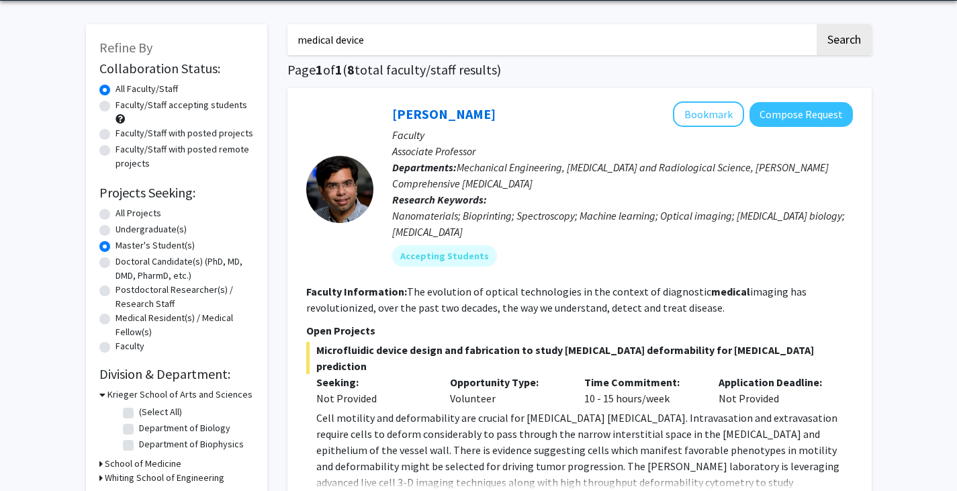
scroll to position [0, 0]
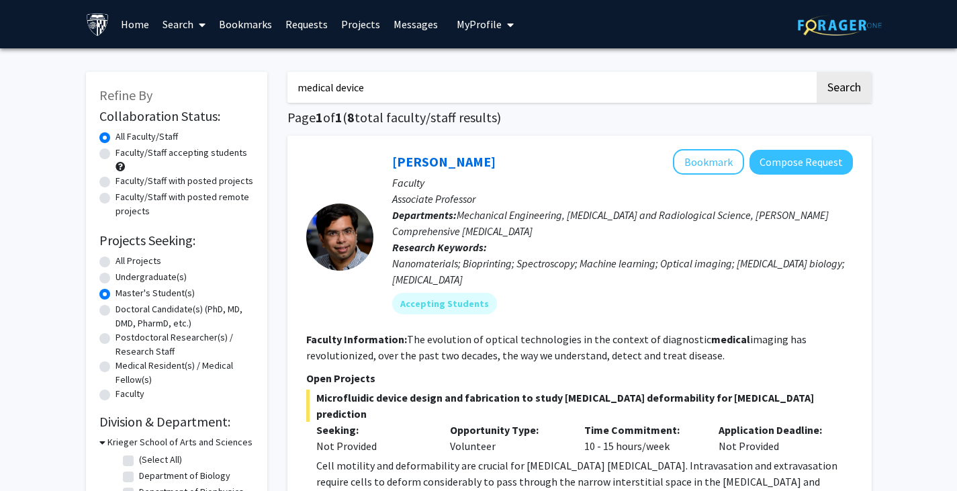
click at [406, 22] on link "Messages" at bounding box center [416, 24] width 58 height 47
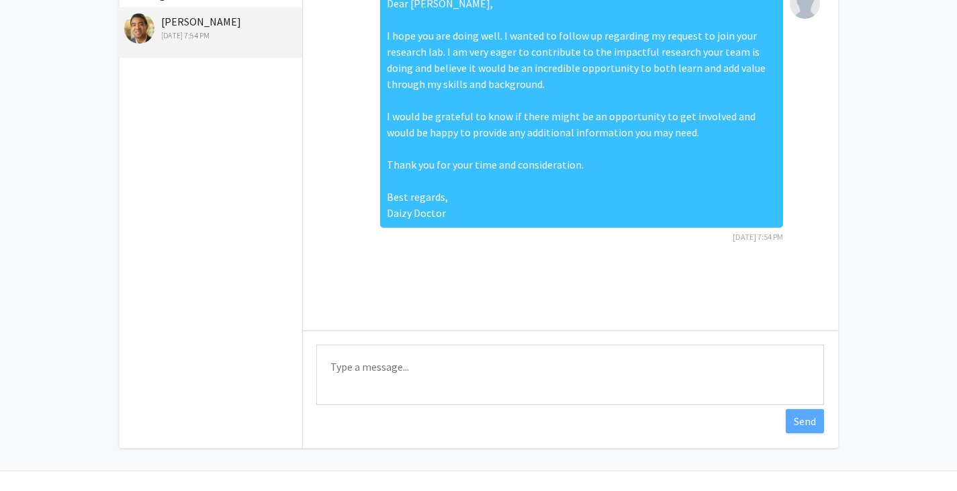
scroll to position [6, 0]
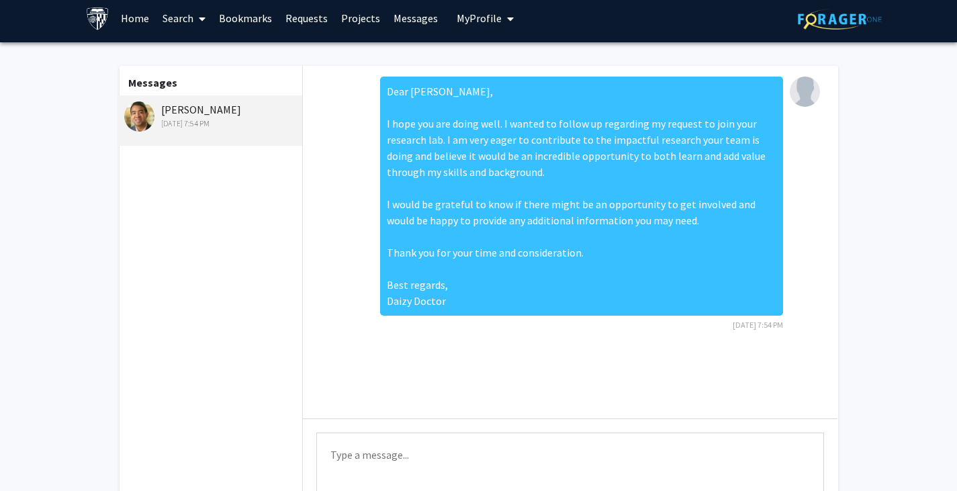
click at [244, 15] on link "Bookmarks" at bounding box center [245, 18] width 66 height 47
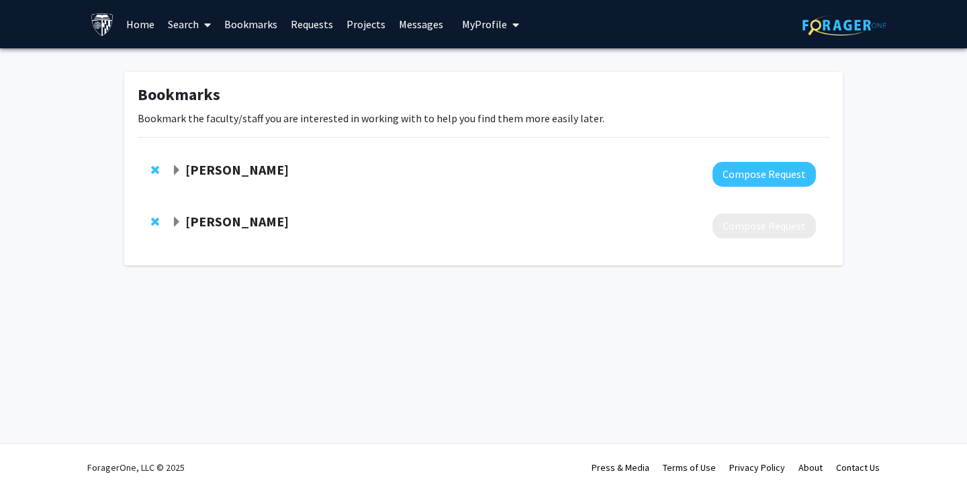
click at [175, 220] on span "Expand Nisha Gilotra Bookmark" at bounding box center [176, 222] width 11 height 11
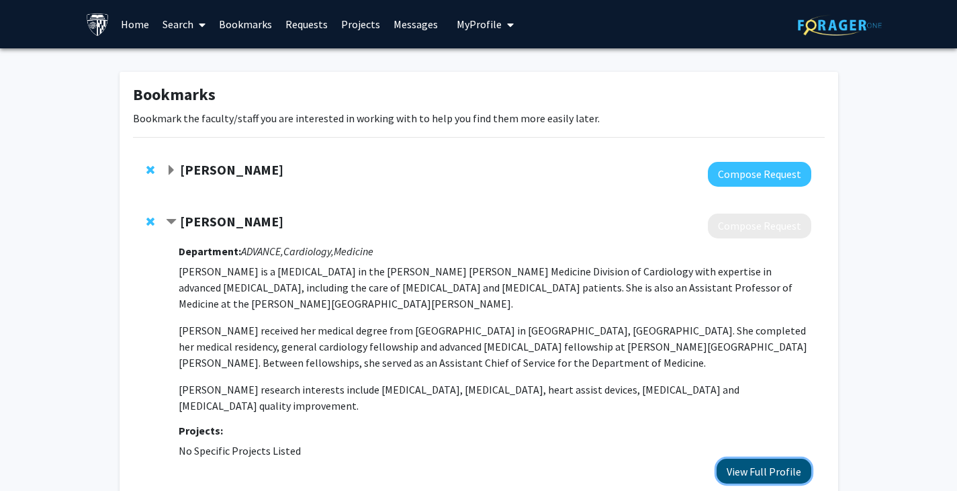
click at [753, 459] on button "View Full Profile" at bounding box center [764, 471] width 95 height 25
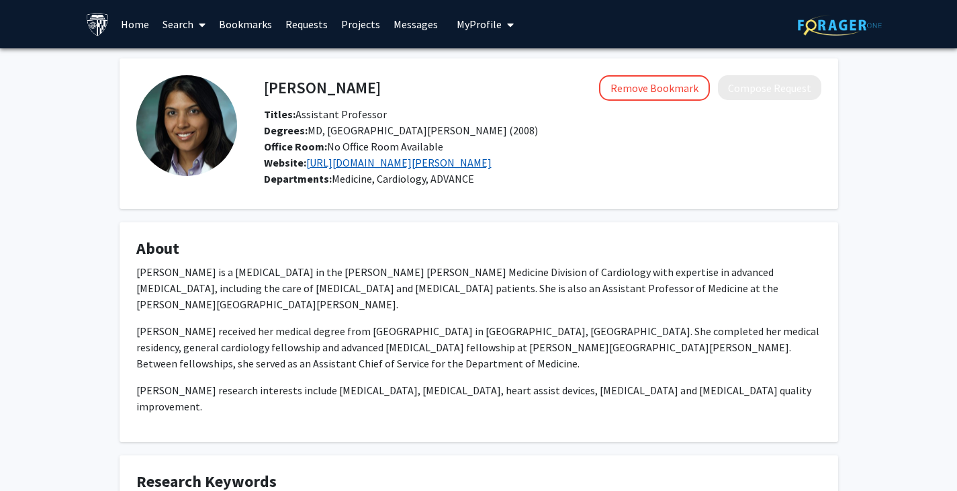
click at [492, 163] on link "[URL][DOMAIN_NAME][PERSON_NAME]" at bounding box center [398, 162] width 185 height 13
click at [627, 95] on button "Remove Bookmark" at bounding box center [654, 88] width 111 height 26
click at [179, 26] on link "Search" at bounding box center [184, 24] width 56 height 47
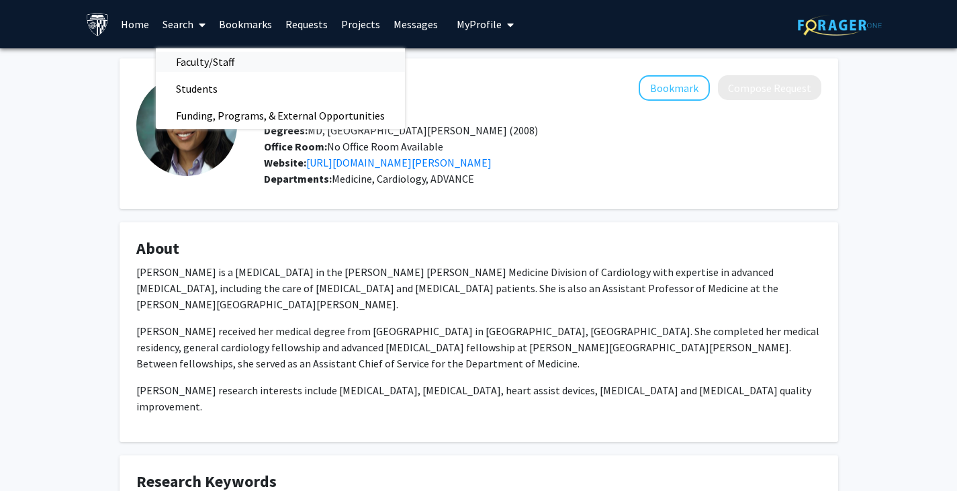
click at [179, 59] on span "Faculty/Staff" at bounding box center [205, 61] width 99 height 27
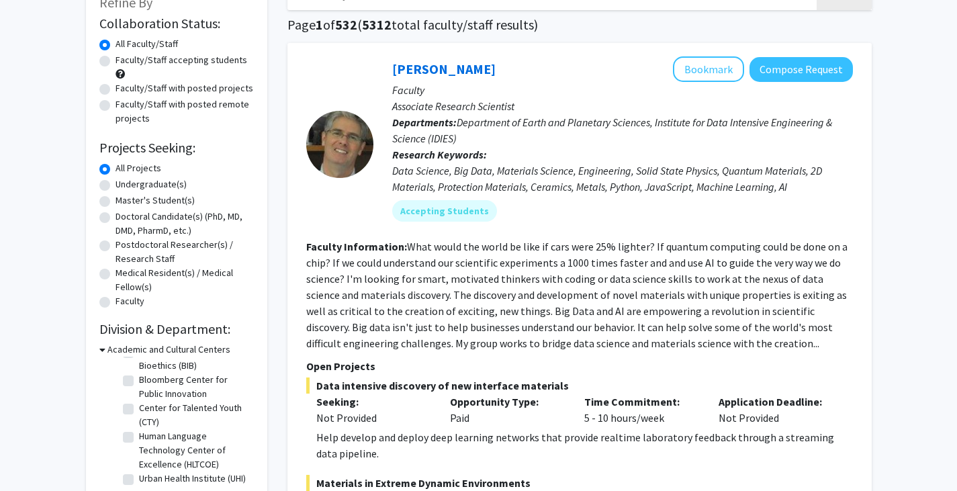
scroll to position [43, 0]
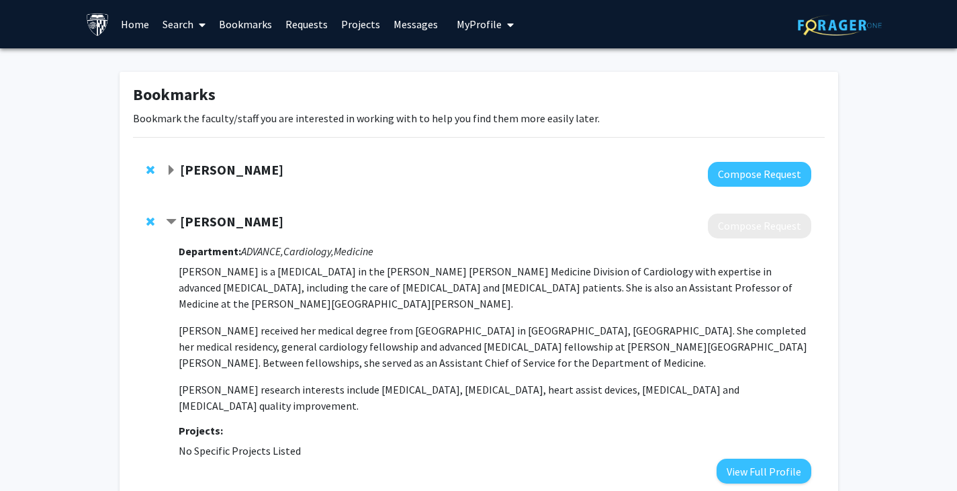
click at [145, 218] on div "[PERSON_NAME] Compose Request Department: ADVANCE, Cardiology, Medicine [PERSON…" at bounding box center [479, 348] width 692 height 297
click at [150, 222] on span "Remove Nisha Gilotra from bookmarks" at bounding box center [150, 221] width 8 height 11
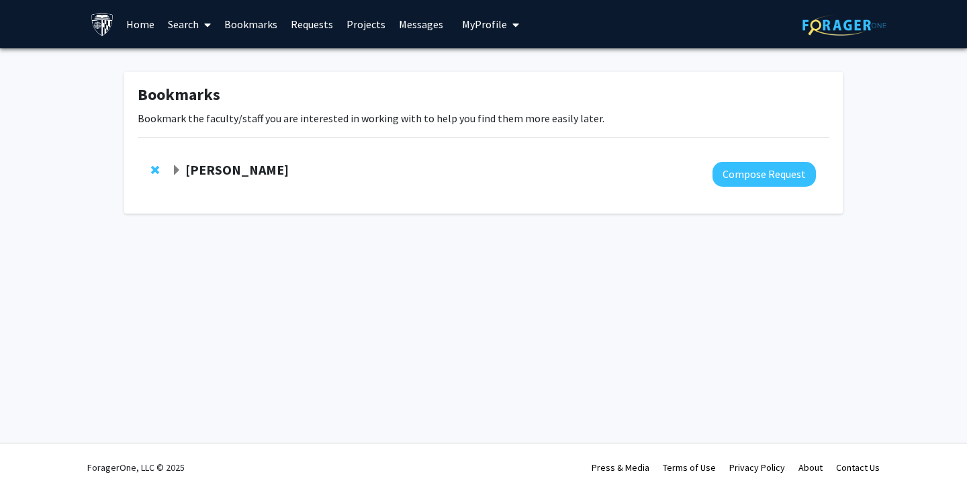
click at [183, 26] on link "Search" at bounding box center [189, 24] width 56 height 47
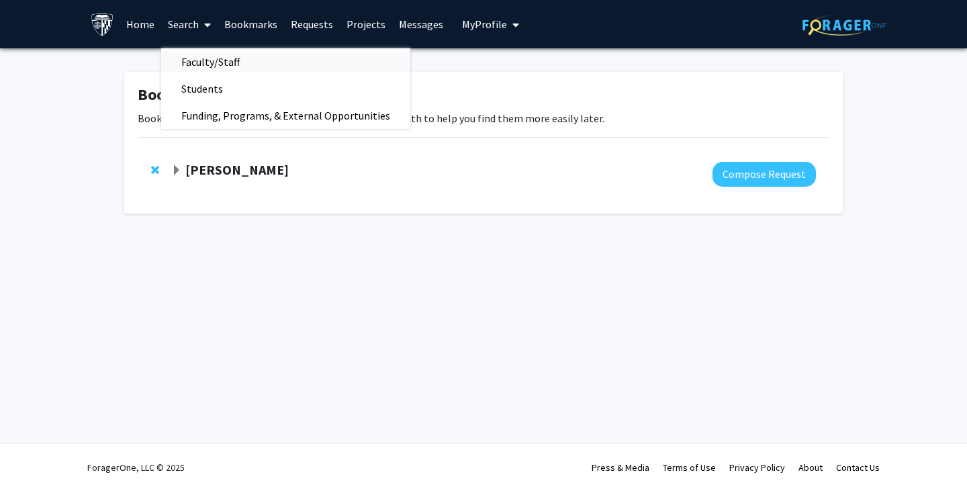
click at [208, 60] on span "Faculty/Staff" at bounding box center [210, 61] width 99 height 27
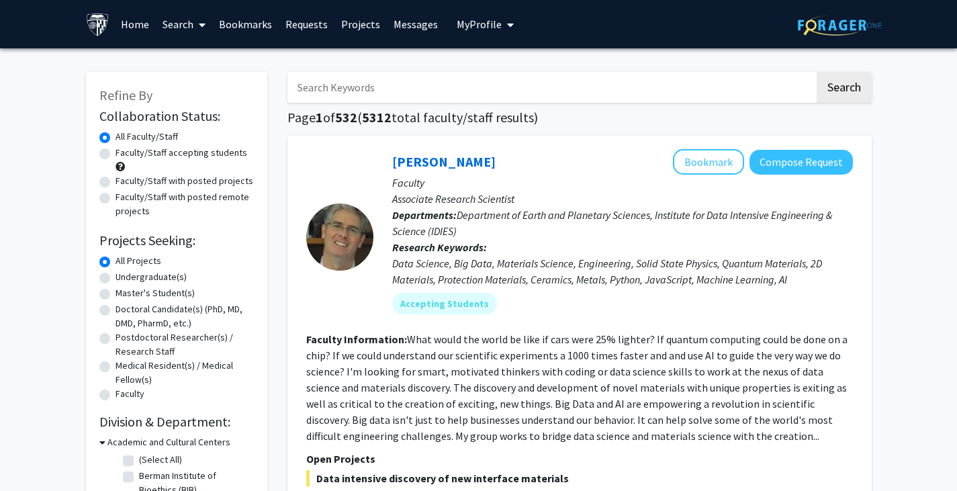
click at [449, 101] on input "Search Keywords" at bounding box center [550, 87] width 527 height 31
type input "medical device"
click at [817, 72] on button "Search" at bounding box center [844, 87] width 55 height 31
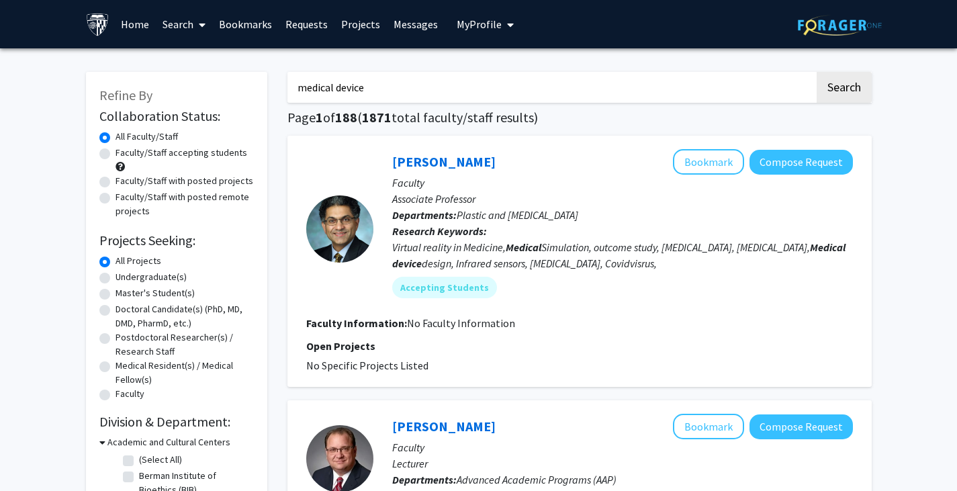
click at [116, 178] on label "Faculty/Staff with posted projects" at bounding box center [185, 181] width 138 height 14
click at [116, 178] on input "Faculty/Staff with posted projects" at bounding box center [120, 178] width 9 height 9
radio input "true"
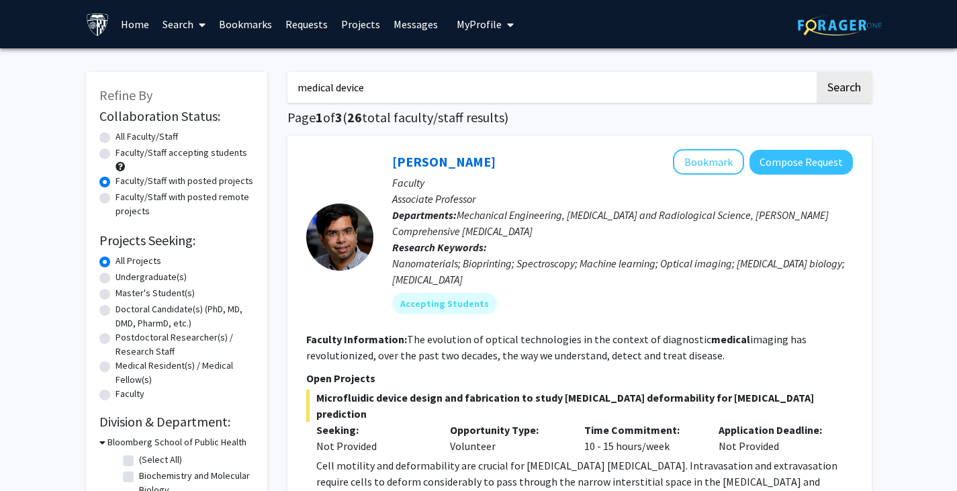
click at [116, 151] on label "Faculty/Staff accepting students" at bounding box center [182, 153] width 132 height 14
click at [116, 151] on input "Faculty/Staff accepting students" at bounding box center [120, 150] width 9 height 9
radio input "true"
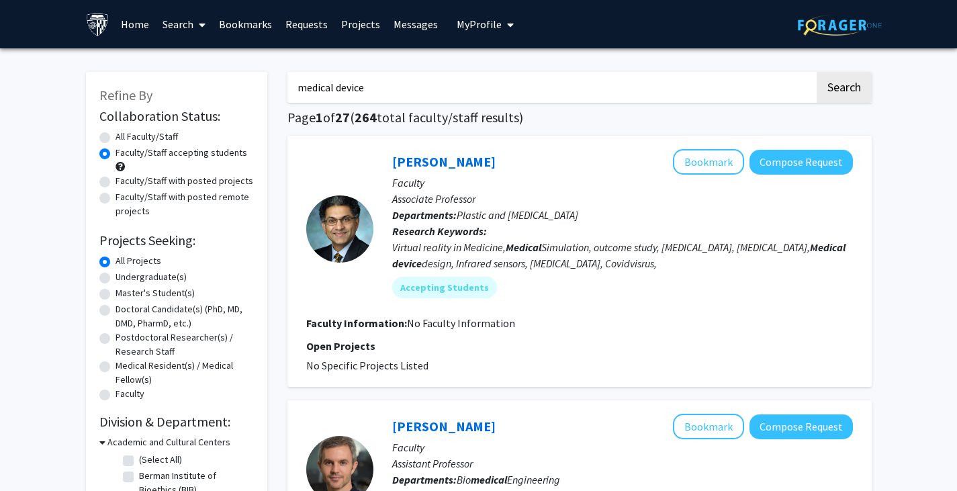
click at [116, 181] on label "Faculty/Staff with posted projects" at bounding box center [185, 181] width 138 height 14
click at [116, 181] on input "Faculty/Staff with posted projects" at bounding box center [120, 178] width 9 height 9
radio input "true"
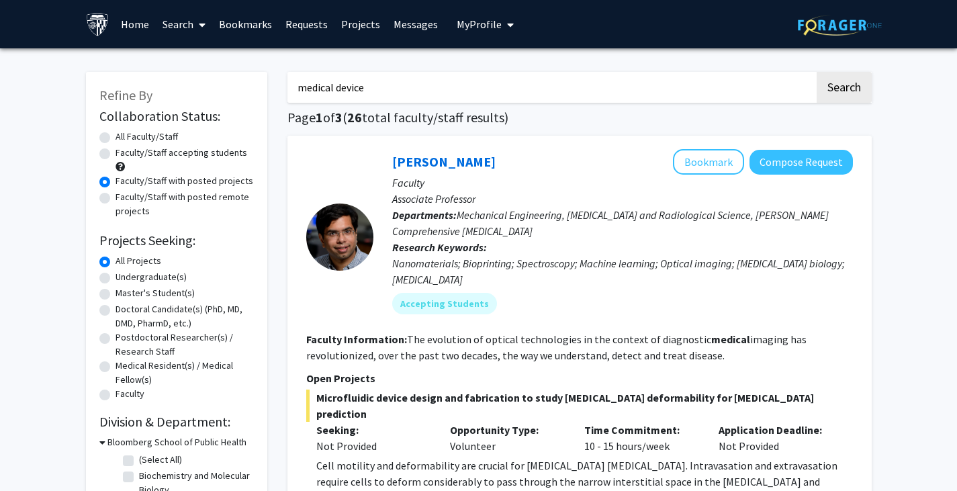
click at [116, 197] on label "Faculty/Staff with posted remote projects" at bounding box center [185, 204] width 138 height 28
click at [116, 197] on input "Faculty/Staff with posted remote projects" at bounding box center [120, 194] width 9 height 9
radio input "true"
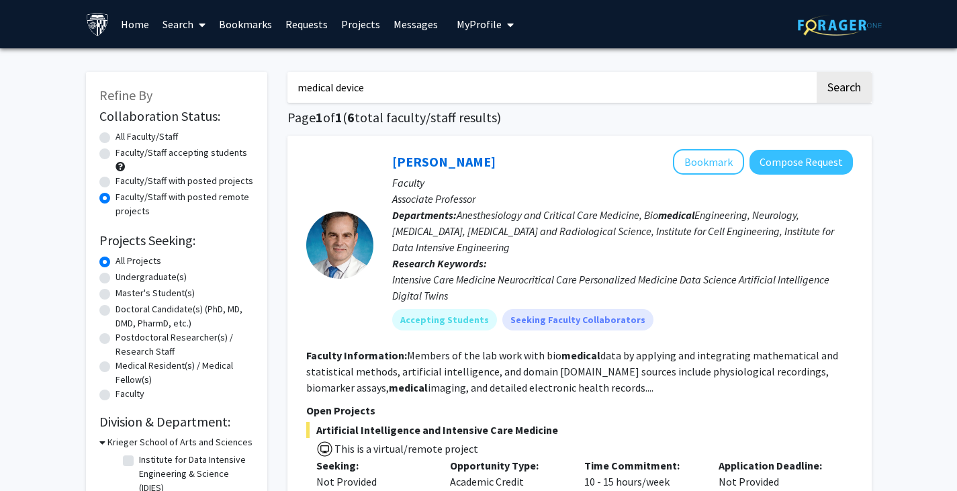
click at [373, 95] on input "medical device" at bounding box center [550, 87] width 527 height 31
type input "m"
type input "medical device"
click at [817, 72] on button "Search" at bounding box center [844, 87] width 55 height 31
radio input "true"
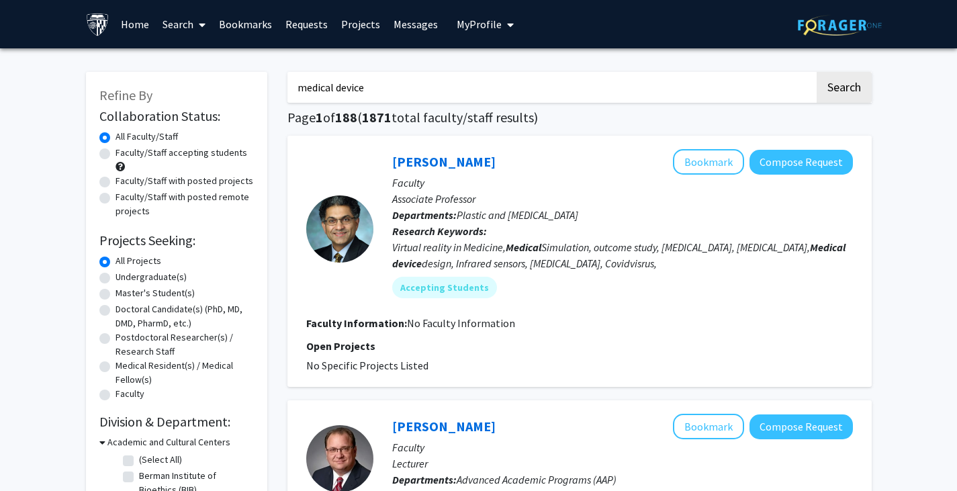
click at [116, 181] on label "Faculty/Staff with posted projects" at bounding box center [185, 181] width 138 height 14
click at [116, 181] on input "Faculty/Staff with posted projects" at bounding box center [120, 178] width 9 height 9
radio input "true"
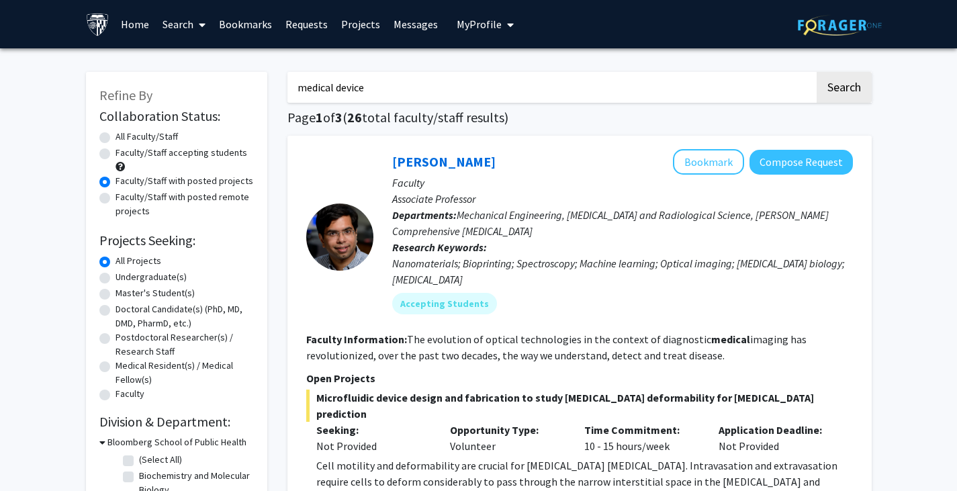
click at [387, 83] on input "medical device" at bounding box center [550, 87] width 527 height 31
type input "m"
type input "cell culture"
click at [817, 72] on button "Search" at bounding box center [844, 87] width 55 height 31
radio input "true"
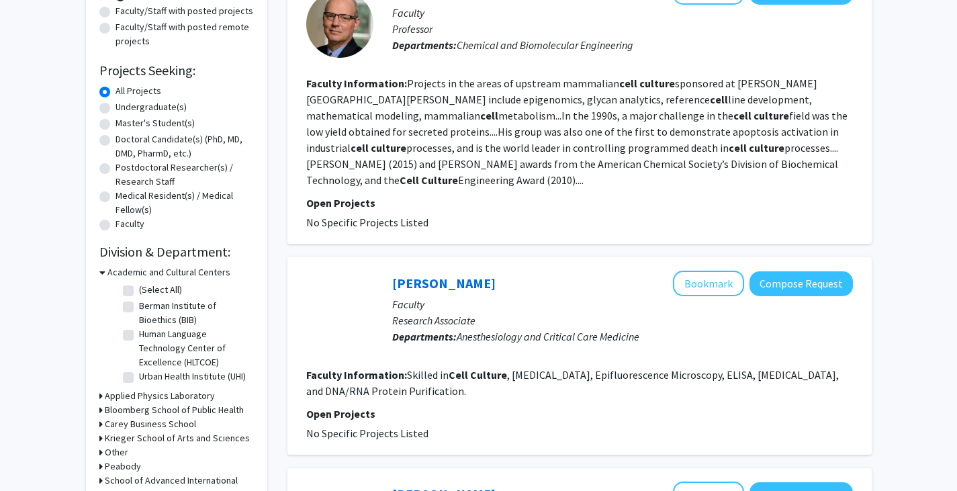
scroll to position [73, 0]
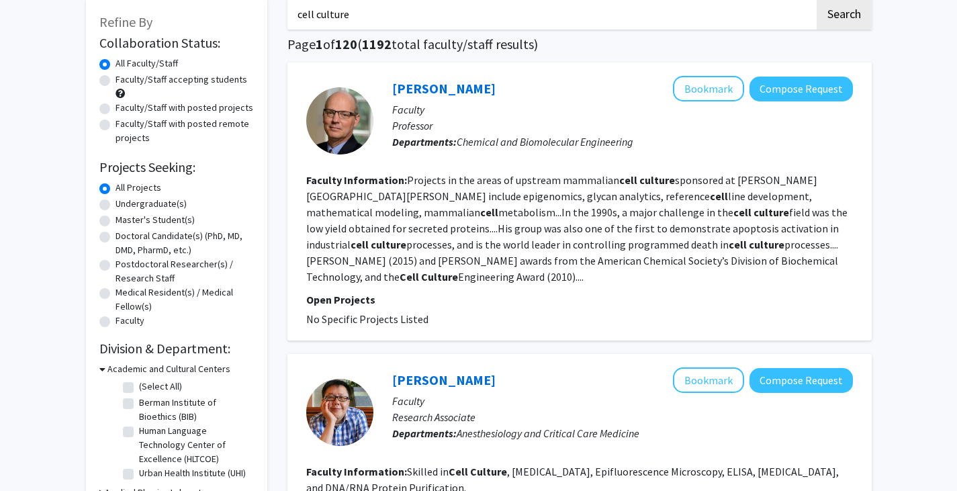
click at [116, 108] on label "Faculty/Staff with posted projects" at bounding box center [185, 108] width 138 height 14
click at [116, 108] on input "Faculty/Staff with posted projects" at bounding box center [120, 105] width 9 height 9
radio input "true"
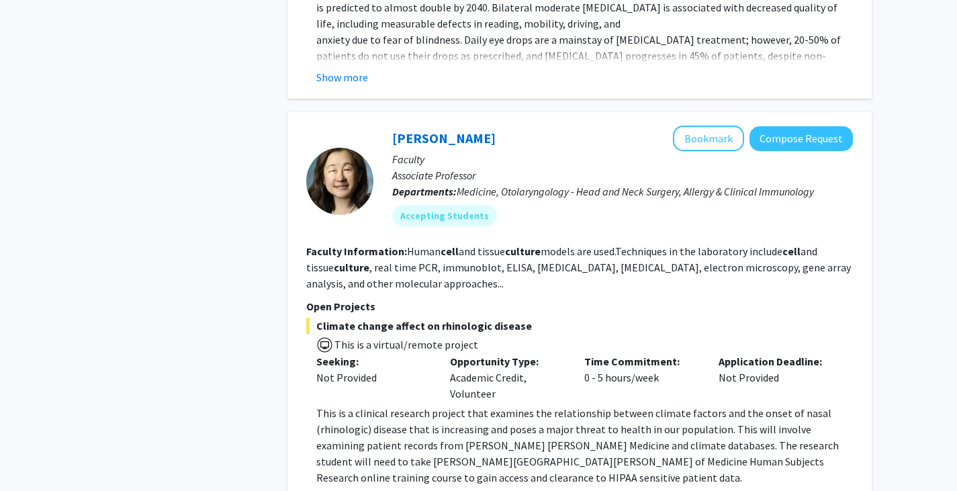
scroll to position [774, 0]
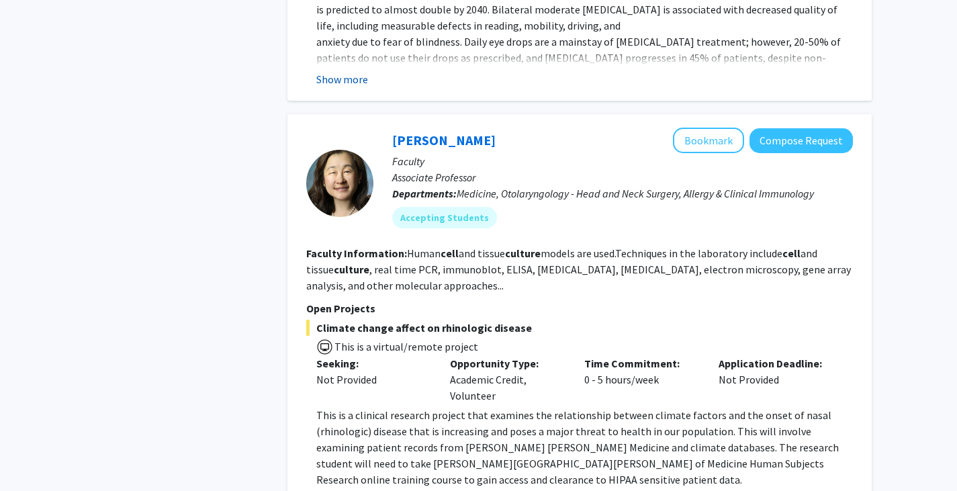
click at [325, 79] on button "Show more" at bounding box center [342, 79] width 52 height 16
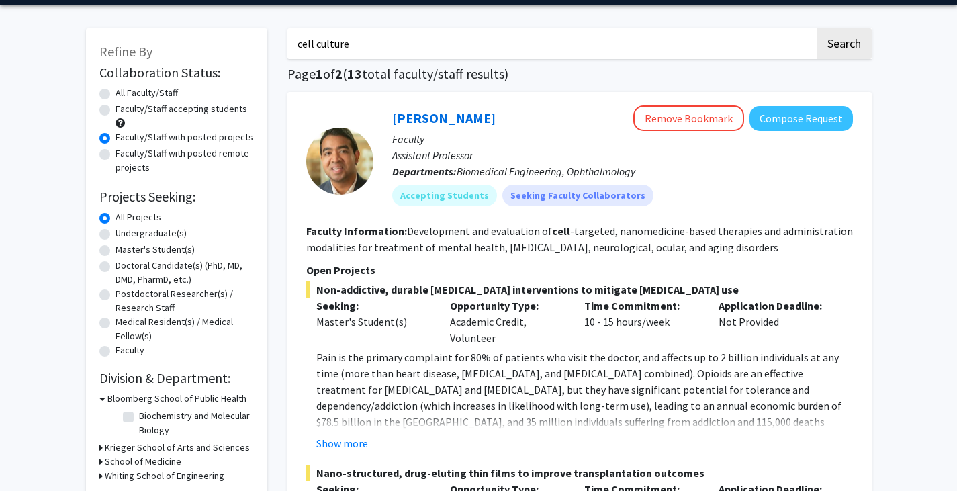
scroll to position [43, 0]
